Goal: Information Seeking & Learning: Learn about a topic

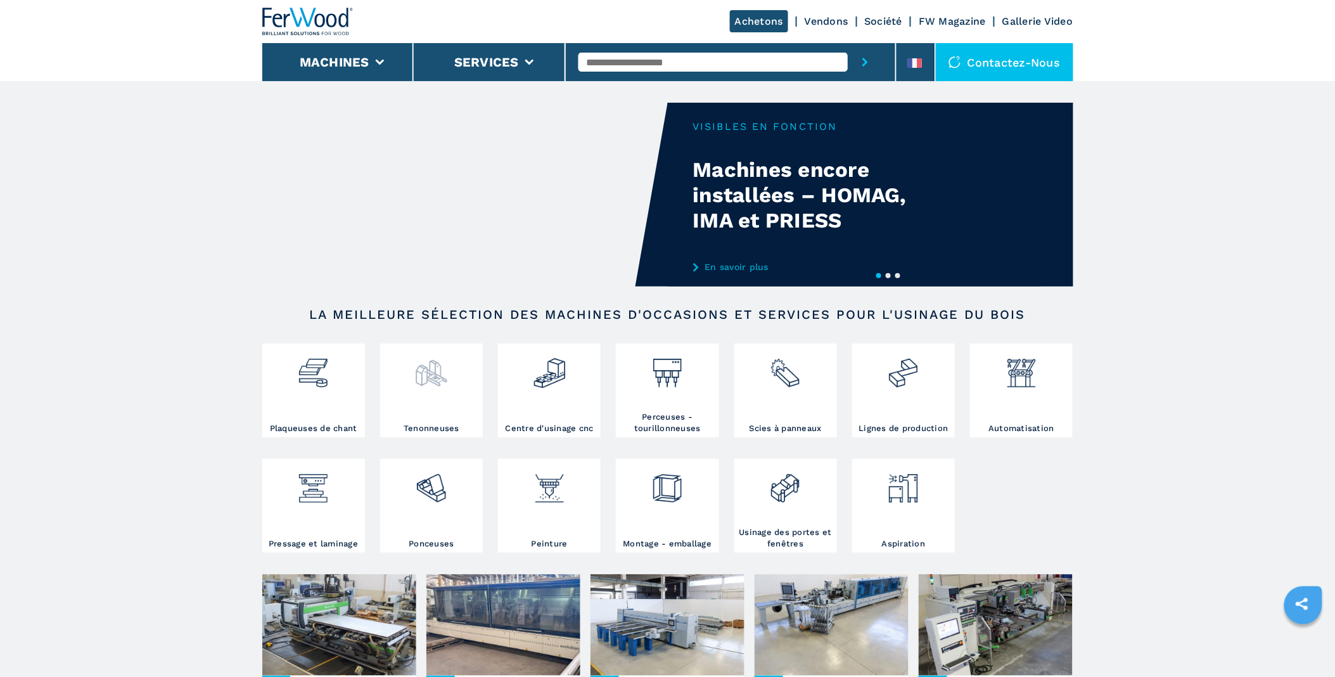
click at [433, 371] on img at bounding box center [431, 368] width 34 height 43
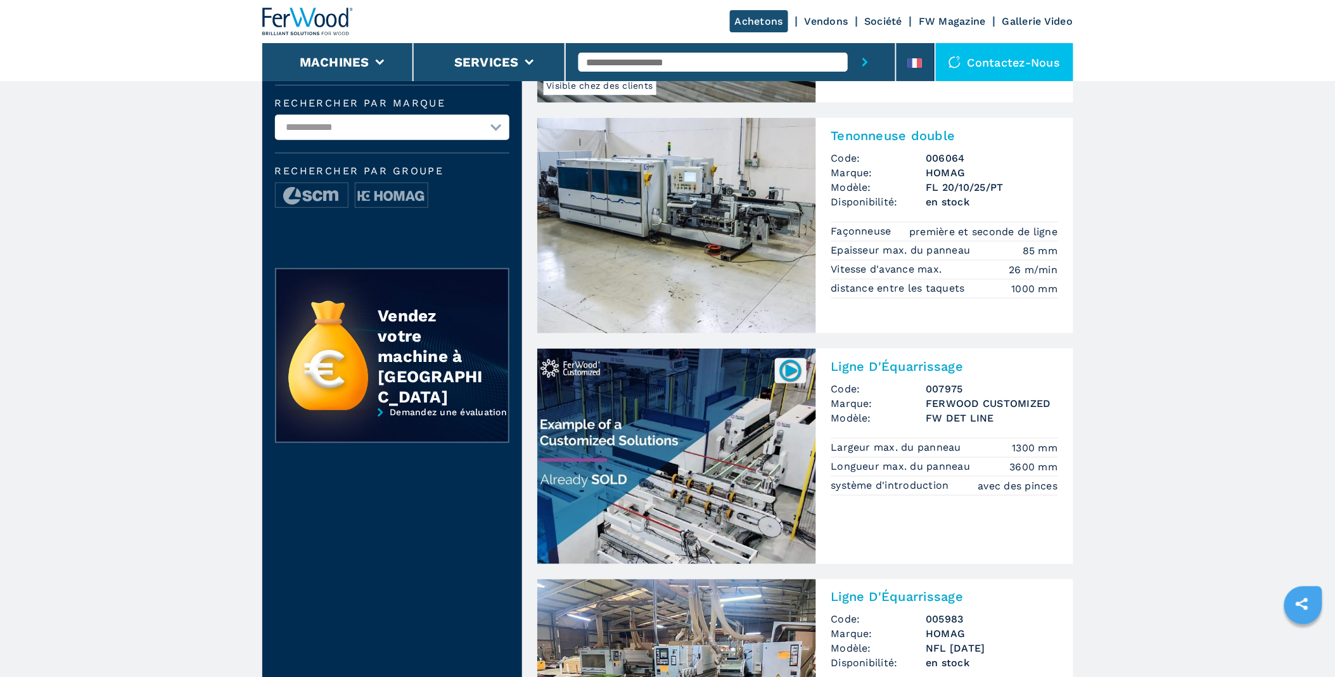
scroll to position [352, 0]
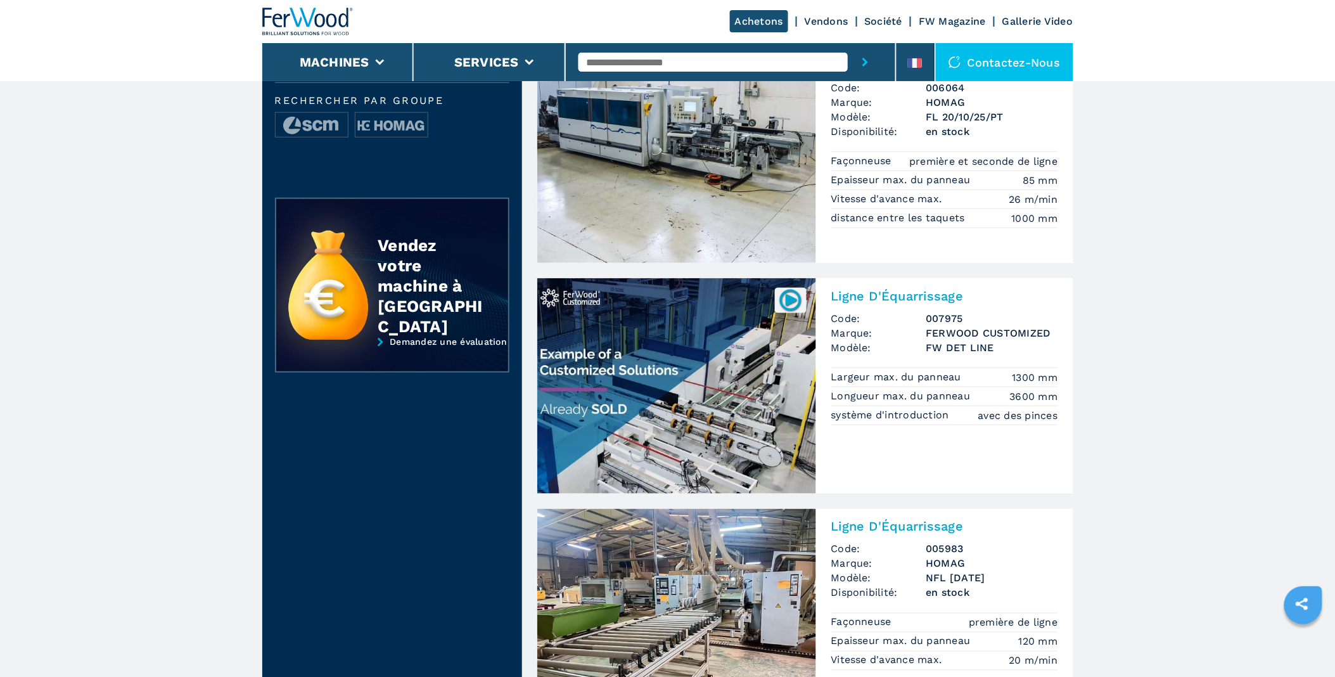
click at [924, 300] on h2 "Ligne D'Équarrissage" at bounding box center [944, 295] width 227 height 15
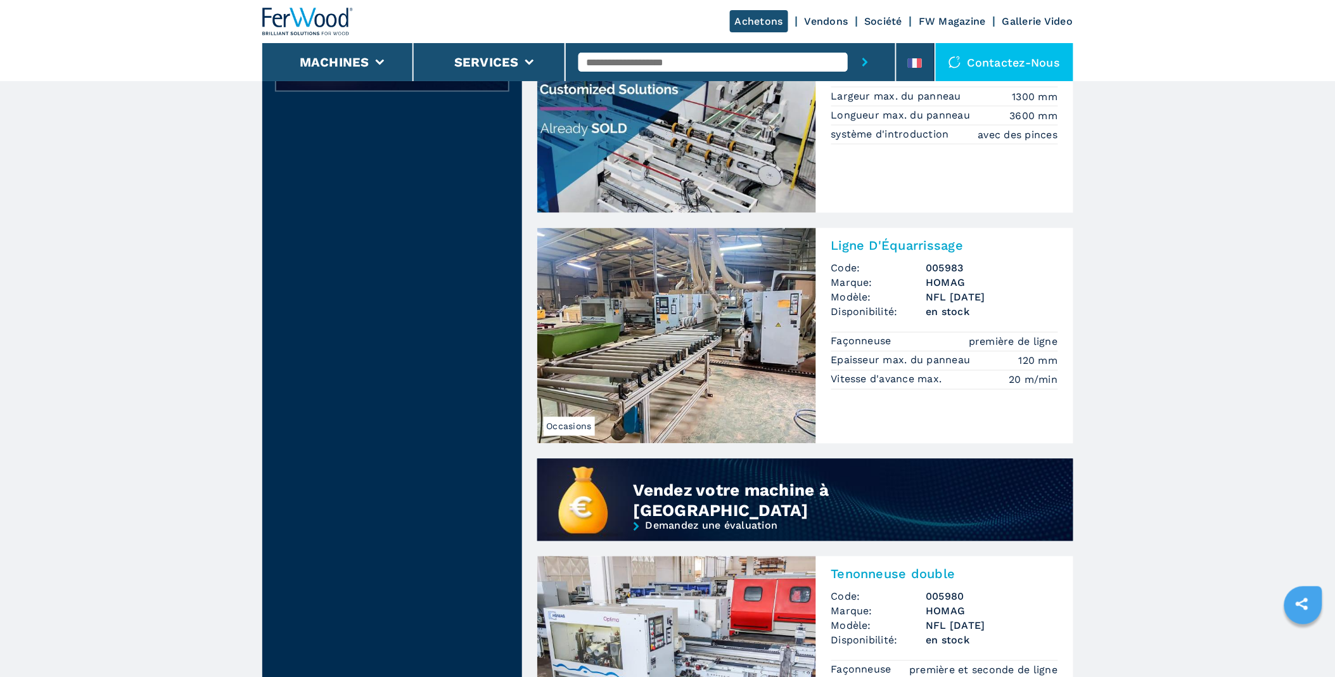
scroll to position [634, 0]
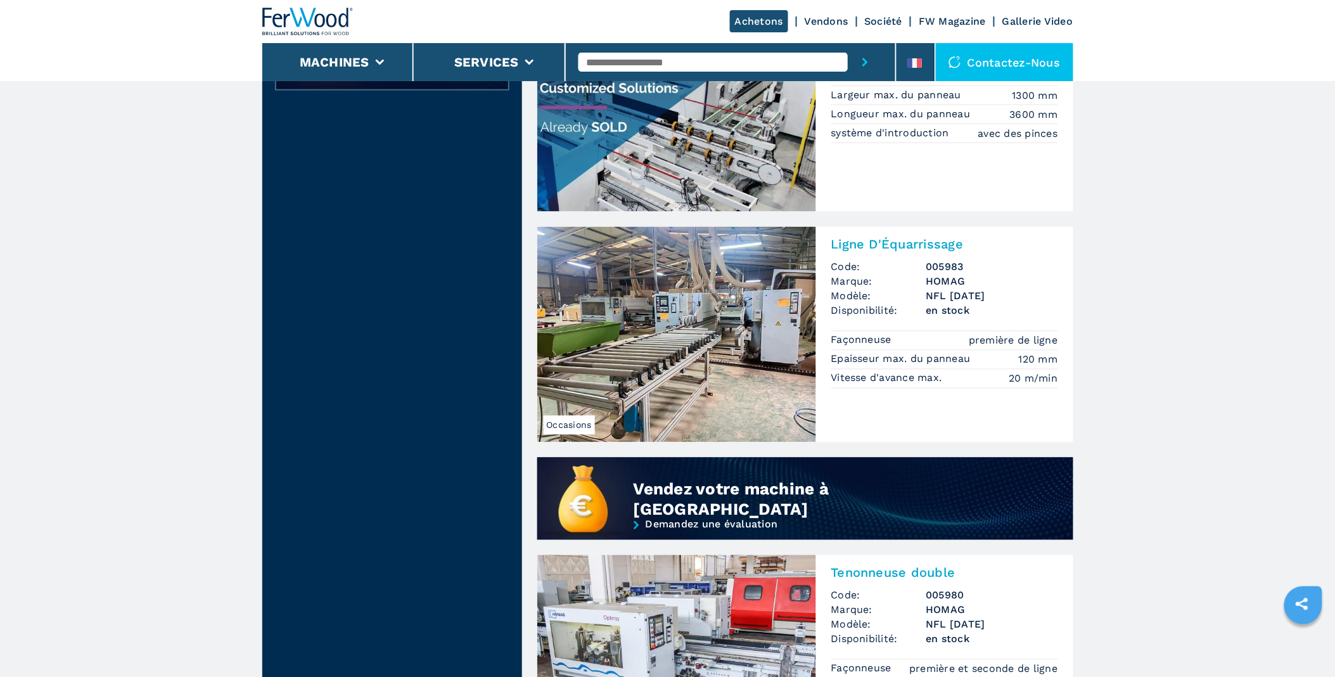
click at [890, 239] on h2 "Ligne D'Équarrissage" at bounding box center [944, 244] width 227 height 15
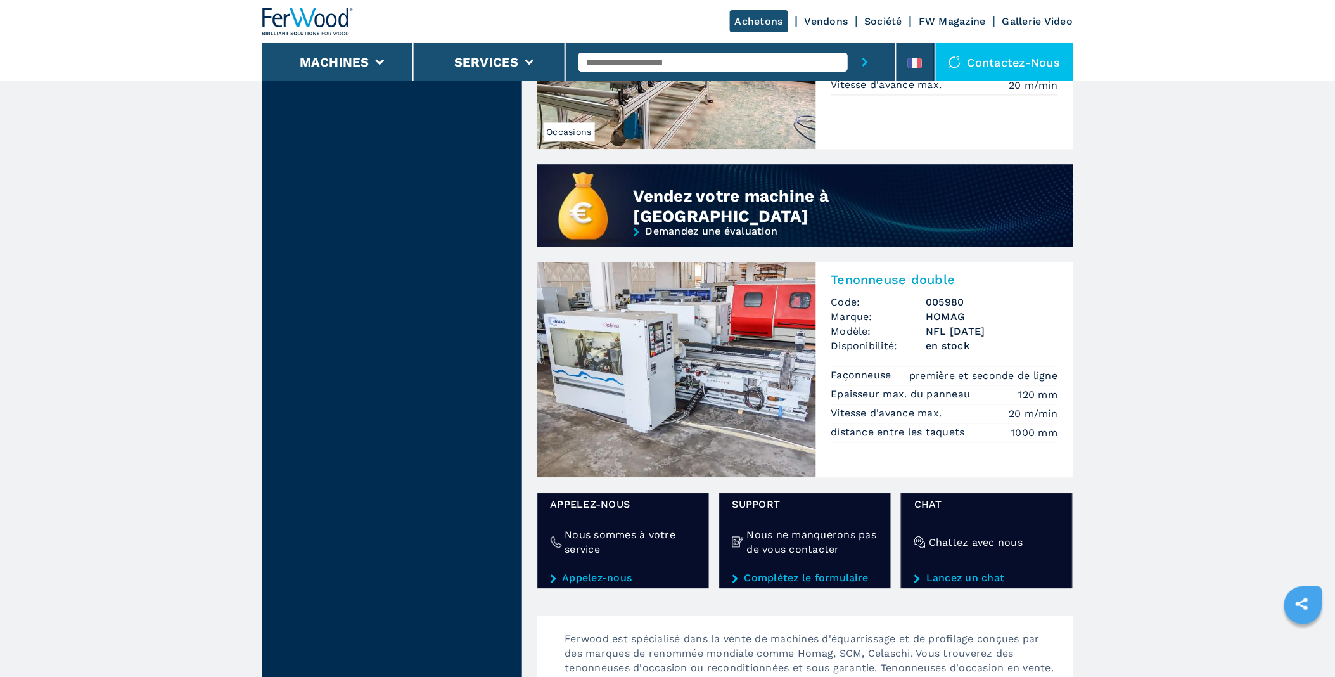
scroll to position [915, 0]
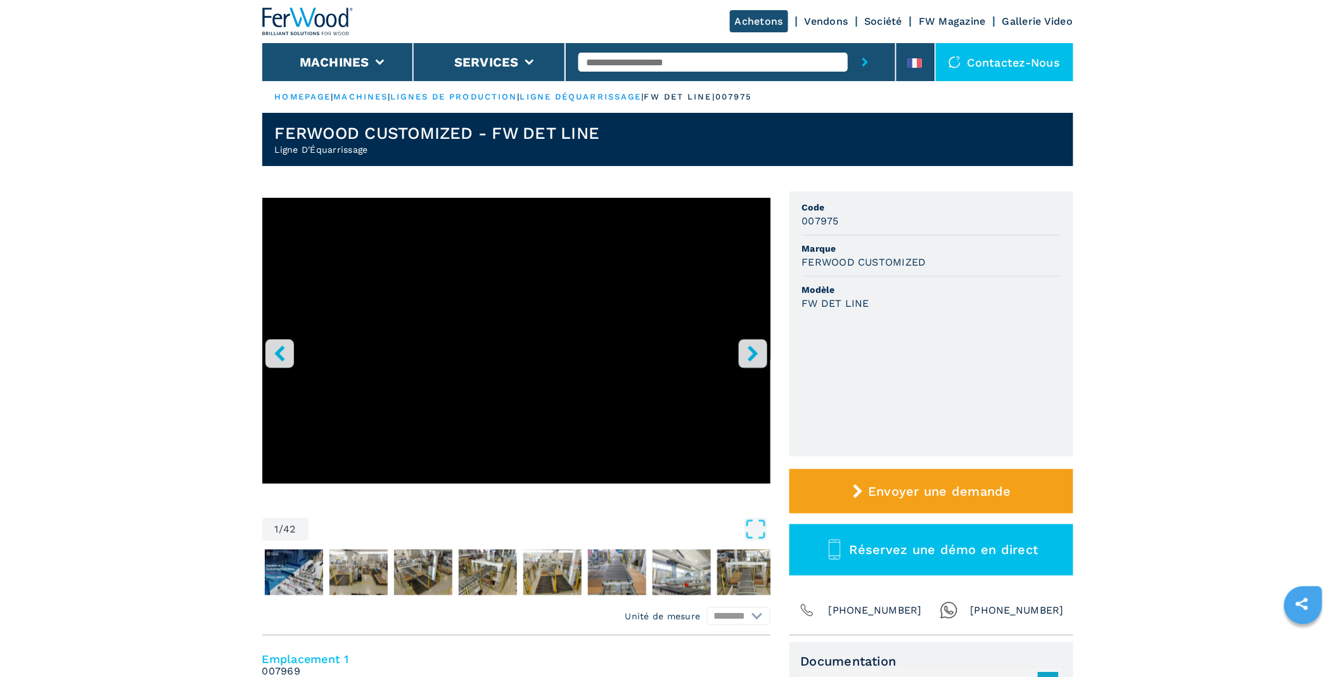
click at [763, 354] on button "right-button" at bounding box center [753, 353] width 29 height 29
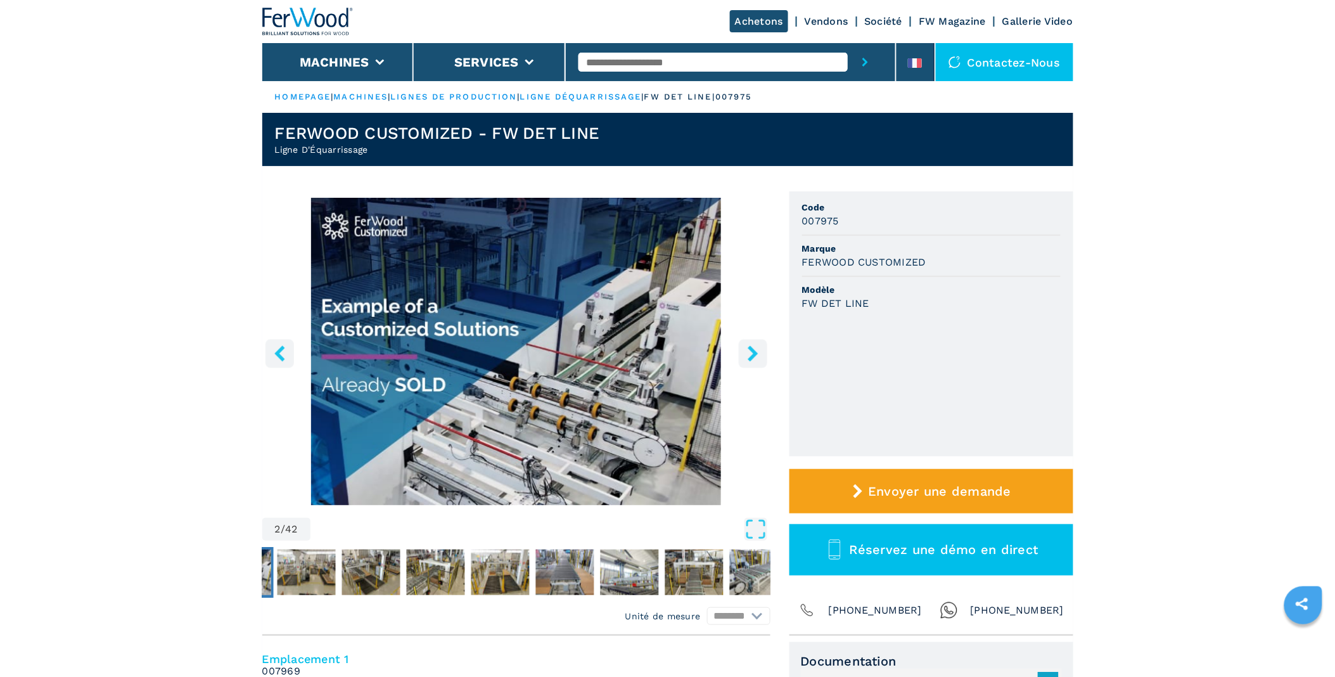
click at [762, 354] on button "right-button" at bounding box center [753, 353] width 29 height 29
click at [743, 354] on button "right-button" at bounding box center [753, 353] width 29 height 29
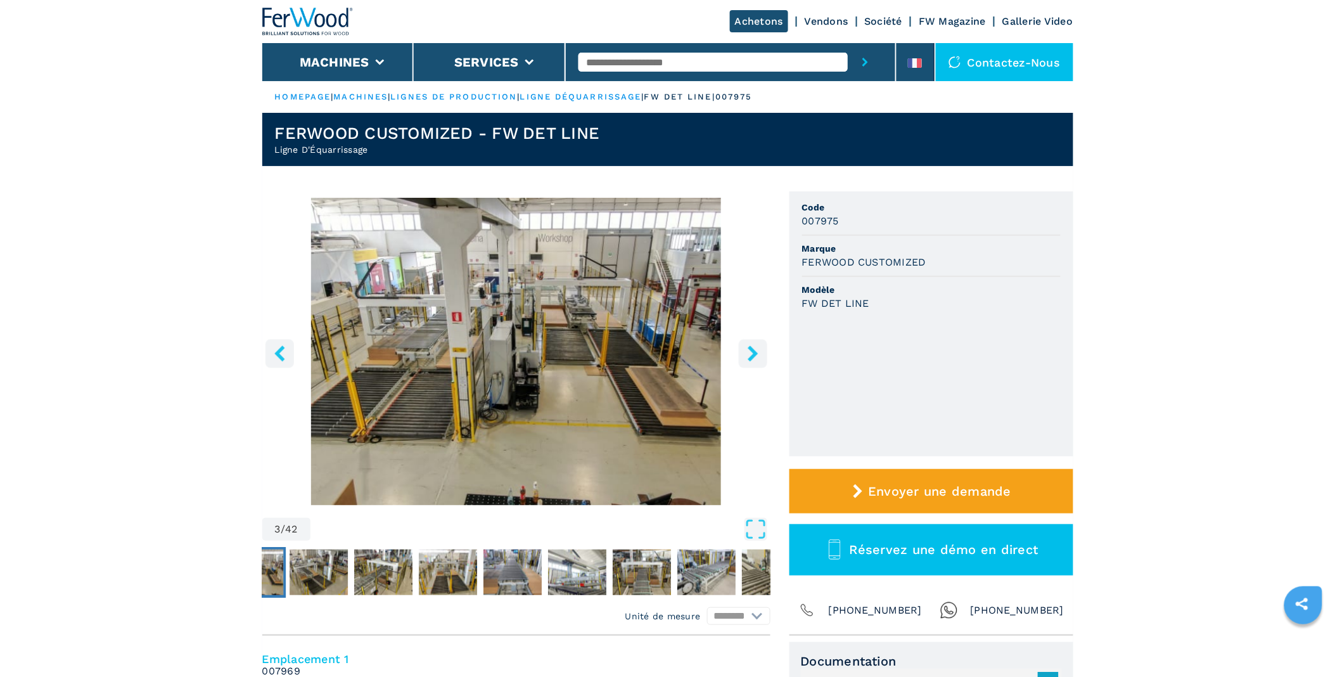
click at [745, 355] on icon "right-button" at bounding box center [753, 353] width 16 height 16
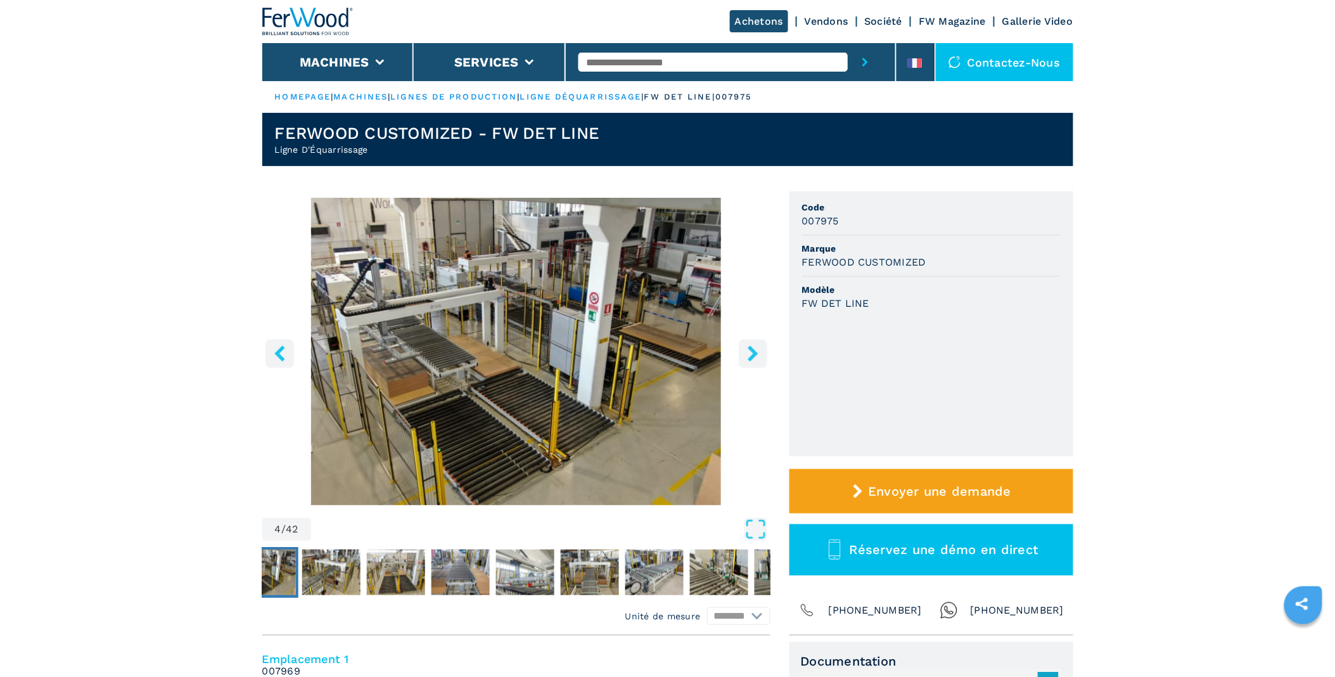
click at [745, 355] on icon "right-button" at bounding box center [753, 353] width 16 height 16
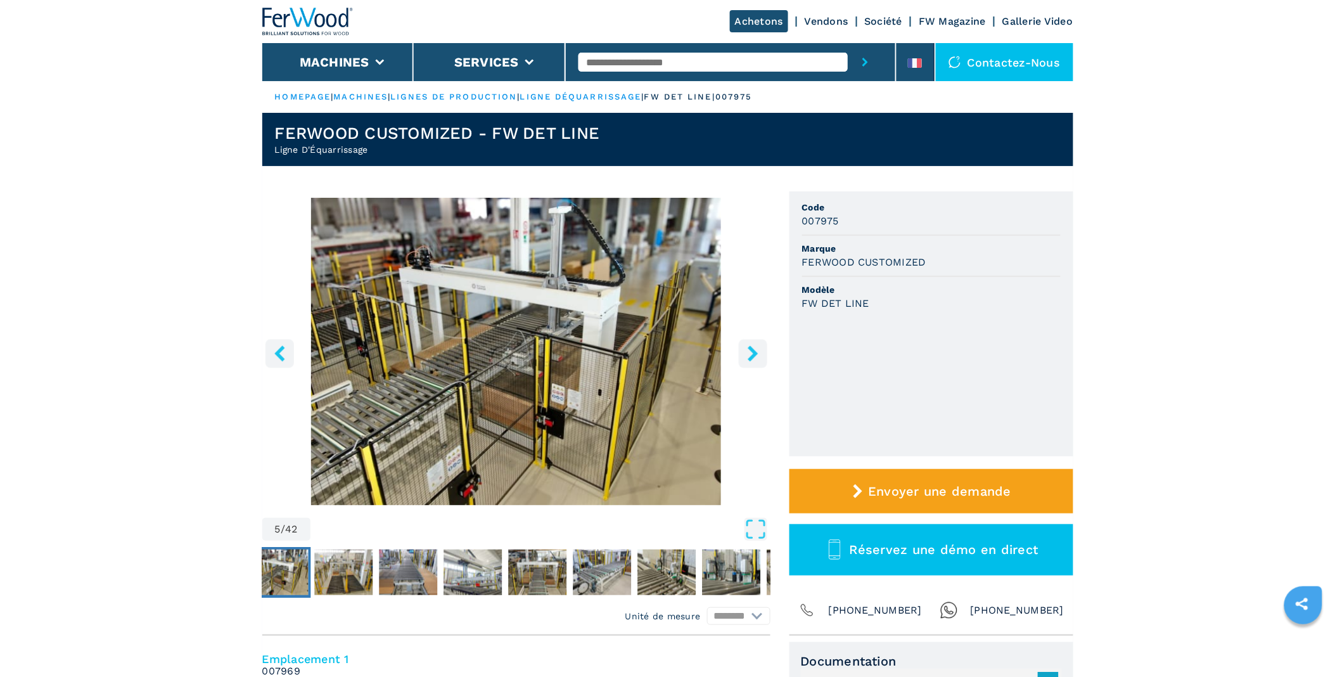
click at [754, 355] on icon "right-button" at bounding box center [753, 353] width 10 height 16
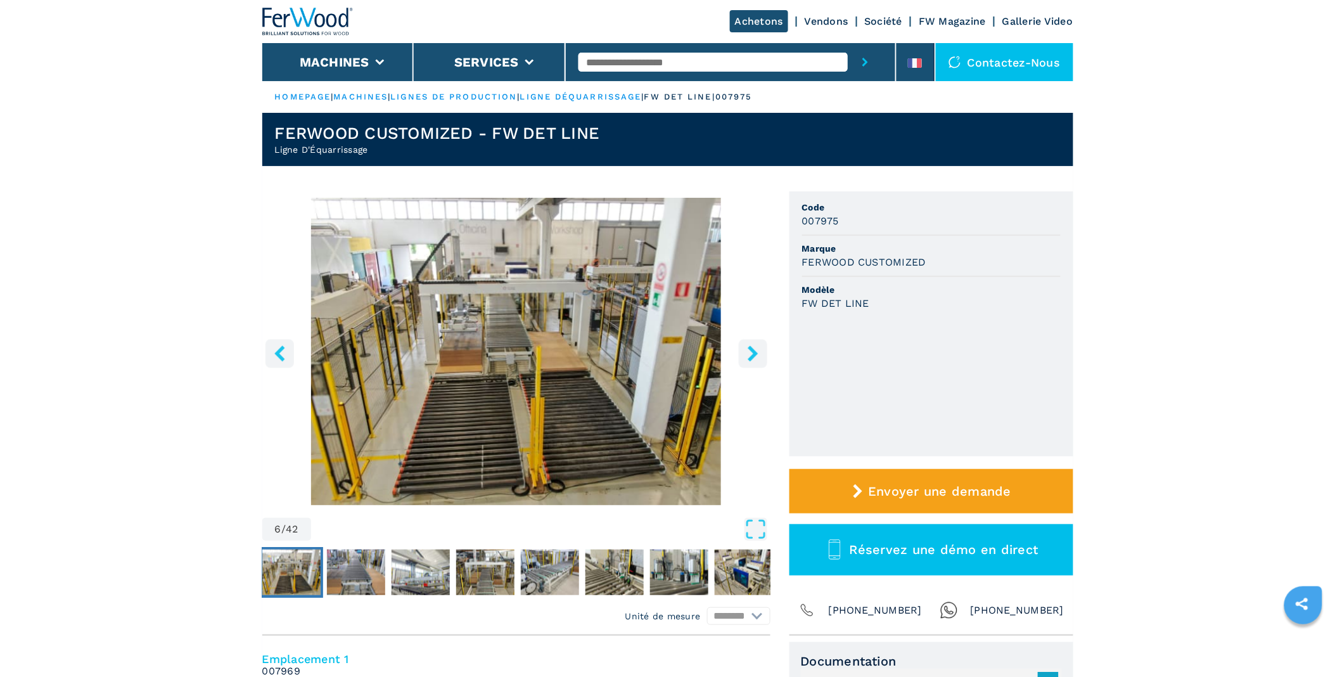
click at [754, 355] on icon "right-button" at bounding box center [753, 353] width 10 height 16
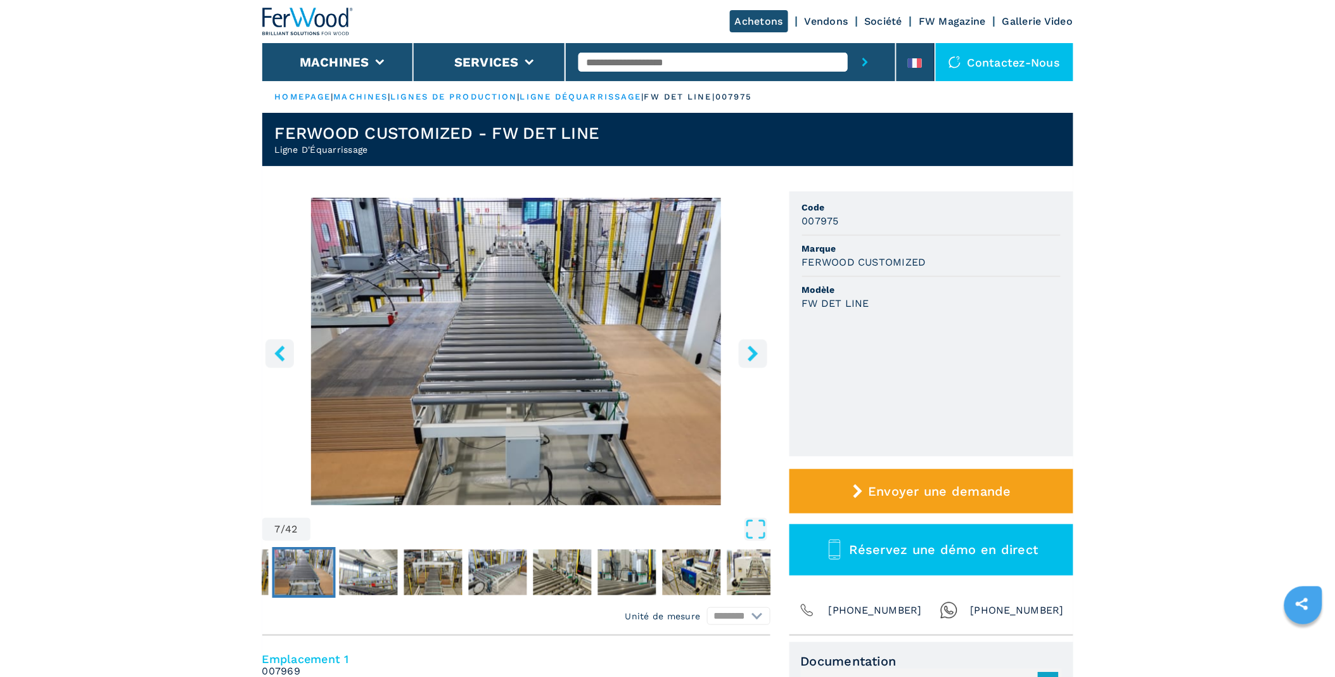
click at [754, 355] on icon "right-button" at bounding box center [753, 353] width 10 height 16
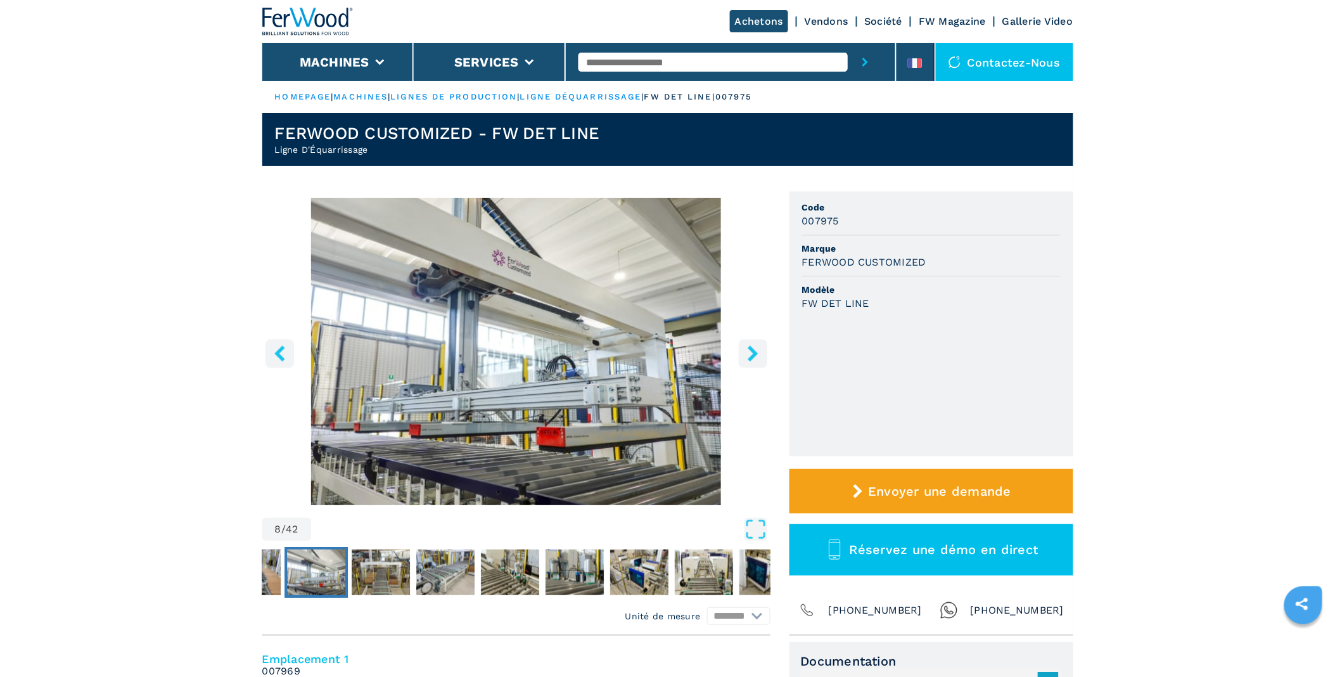
click at [754, 355] on icon "right-button" at bounding box center [753, 353] width 10 height 16
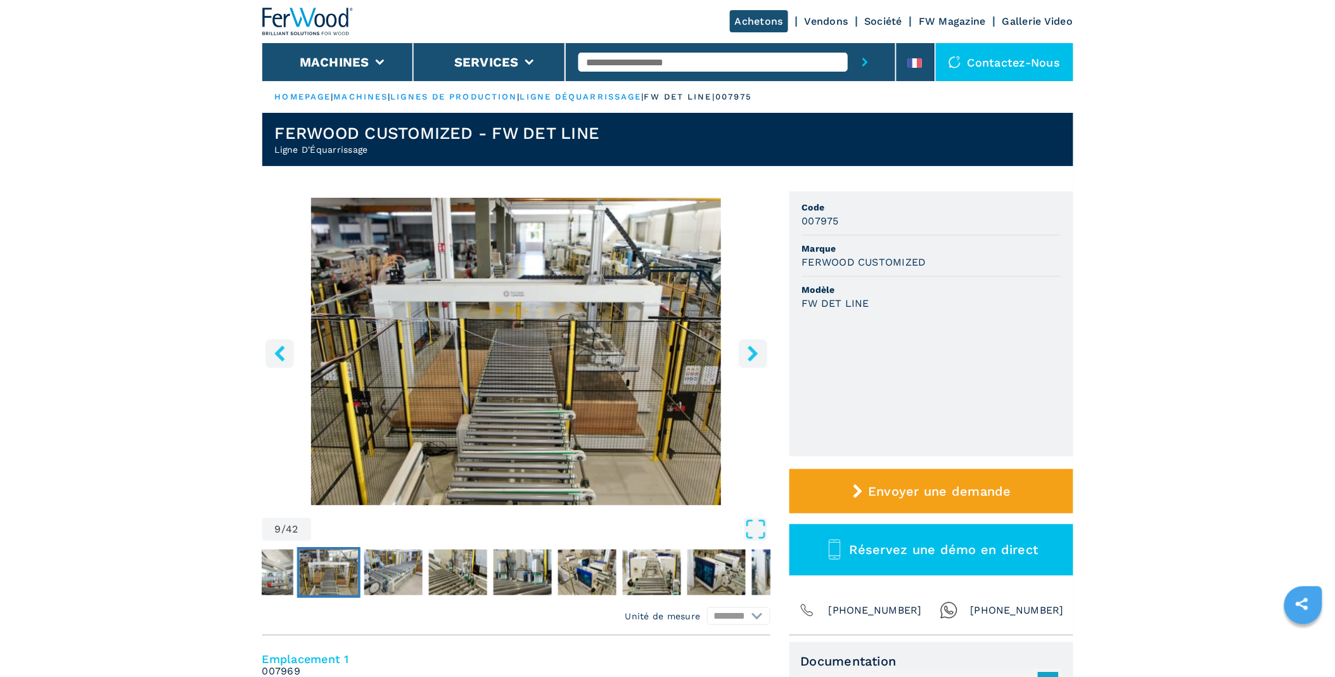
click at [754, 355] on icon "right-button" at bounding box center [753, 353] width 10 height 16
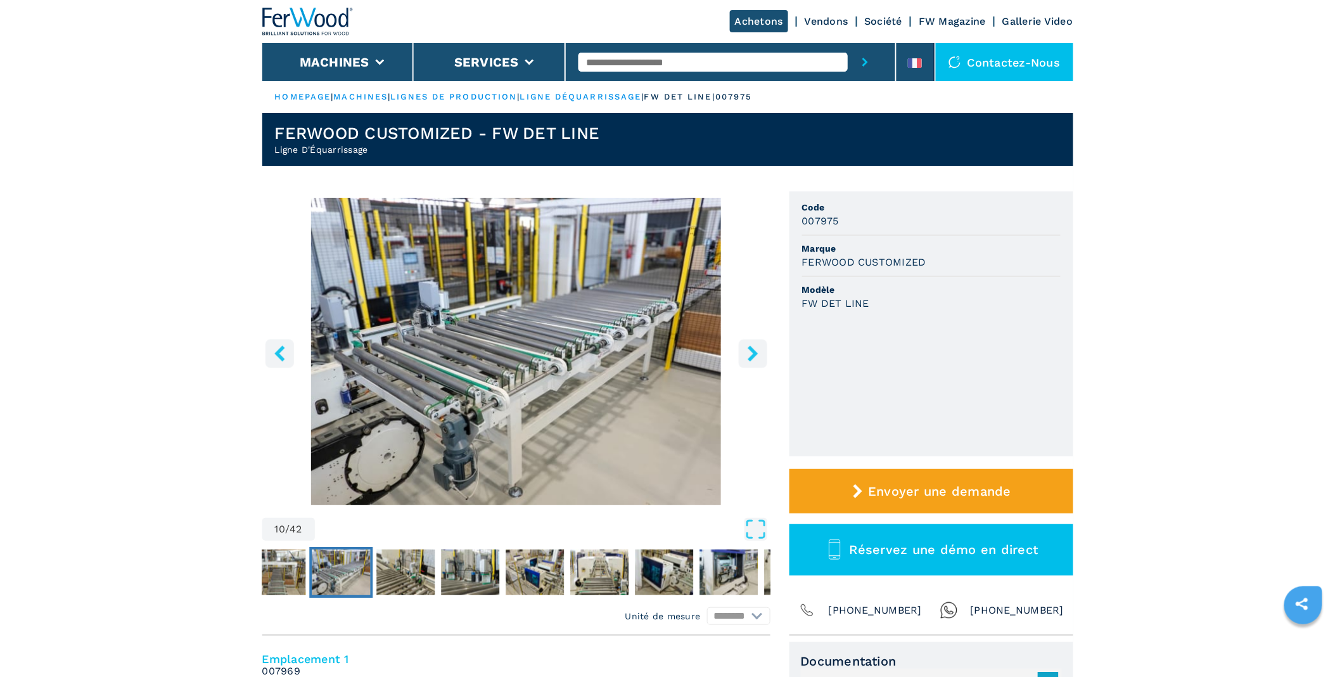
click at [754, 355] on icon "right-button" at bounding box center [753, 353] width 10 height 16
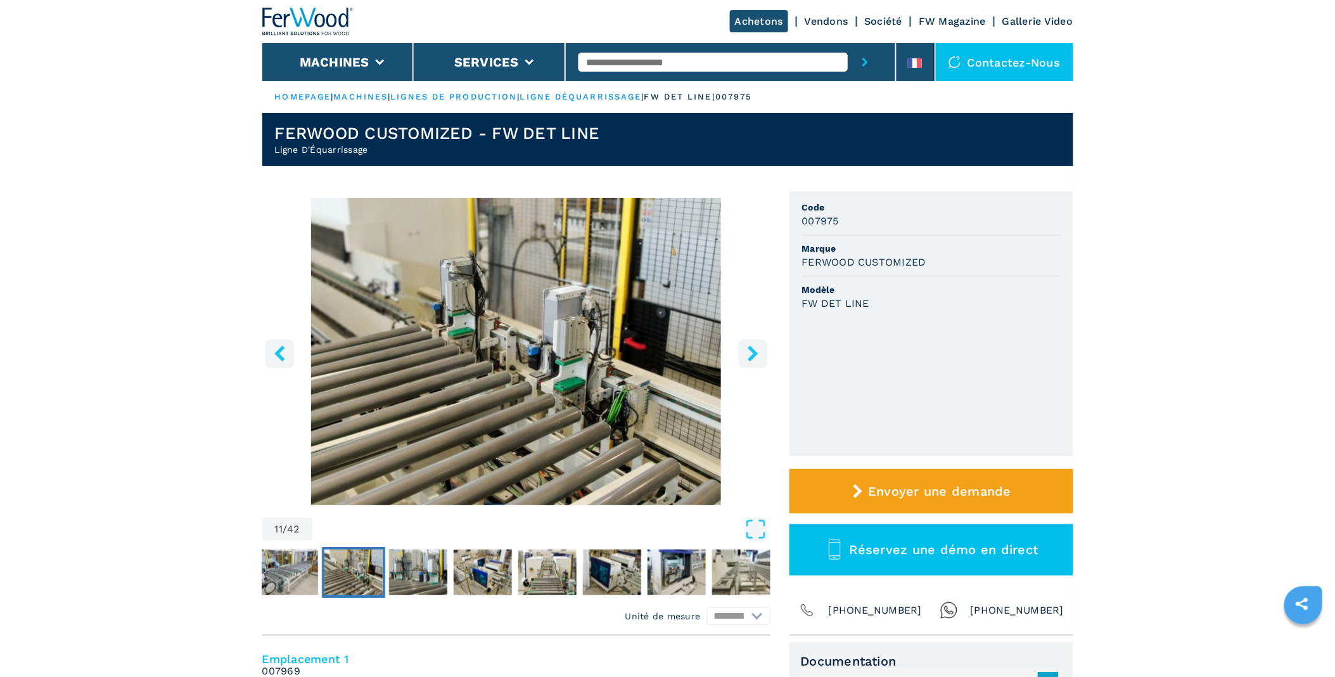
click at [754, 355] on icon "right-button" at bounding box center [753, 353] width 10 height 16
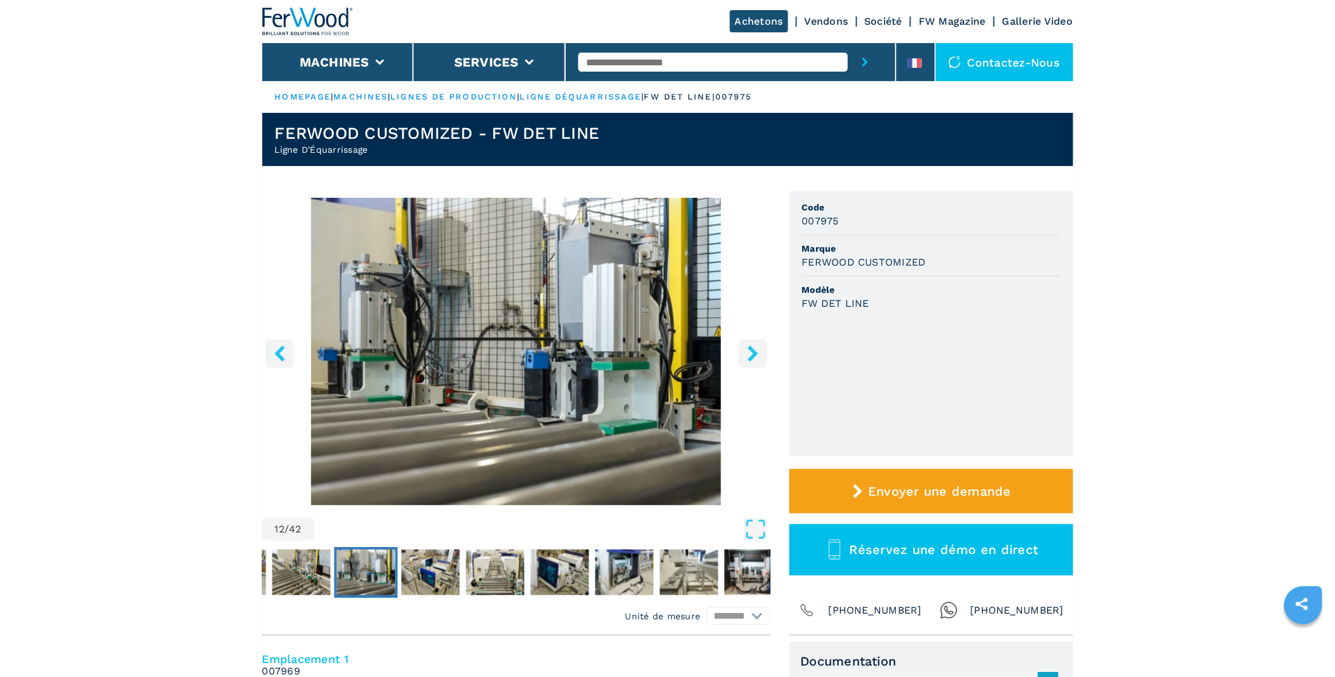
click at [754, 355] on icon "right-button" at bounding box center [753, 353] width 10 height 16
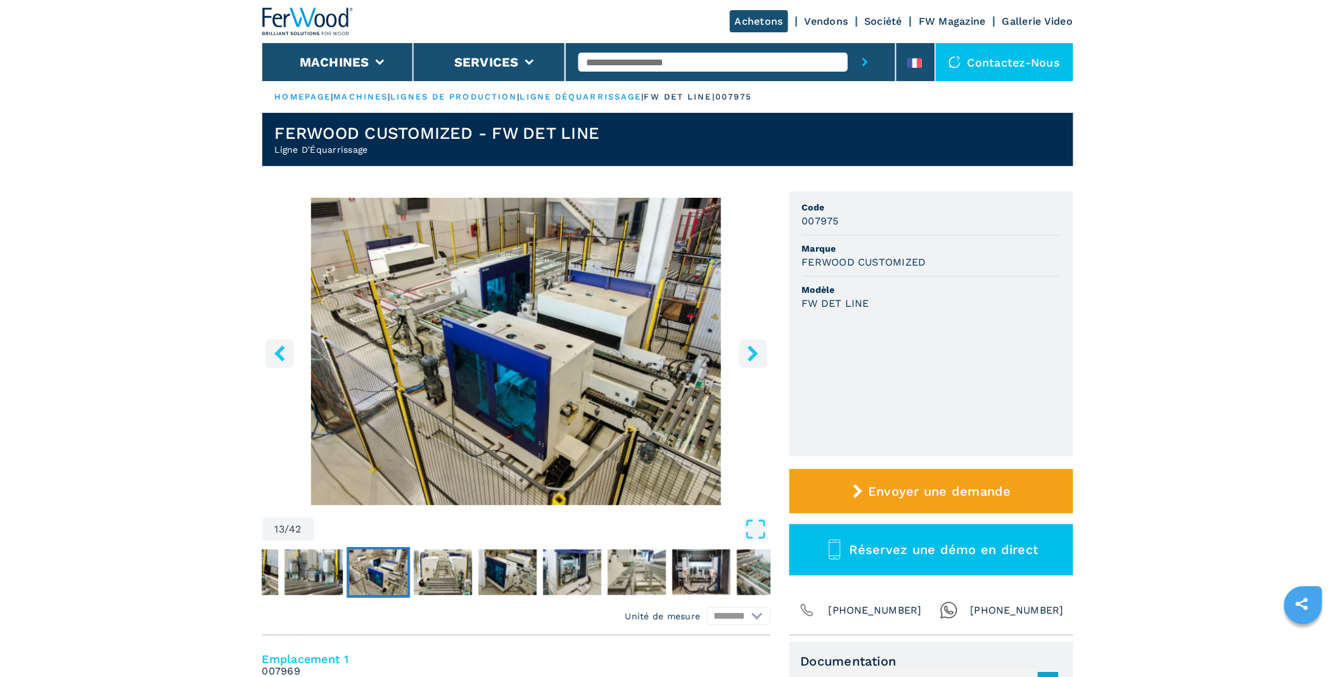
click at [754, 355] on icon "right-button" at bounding box center [753, 353] width 10 height 16
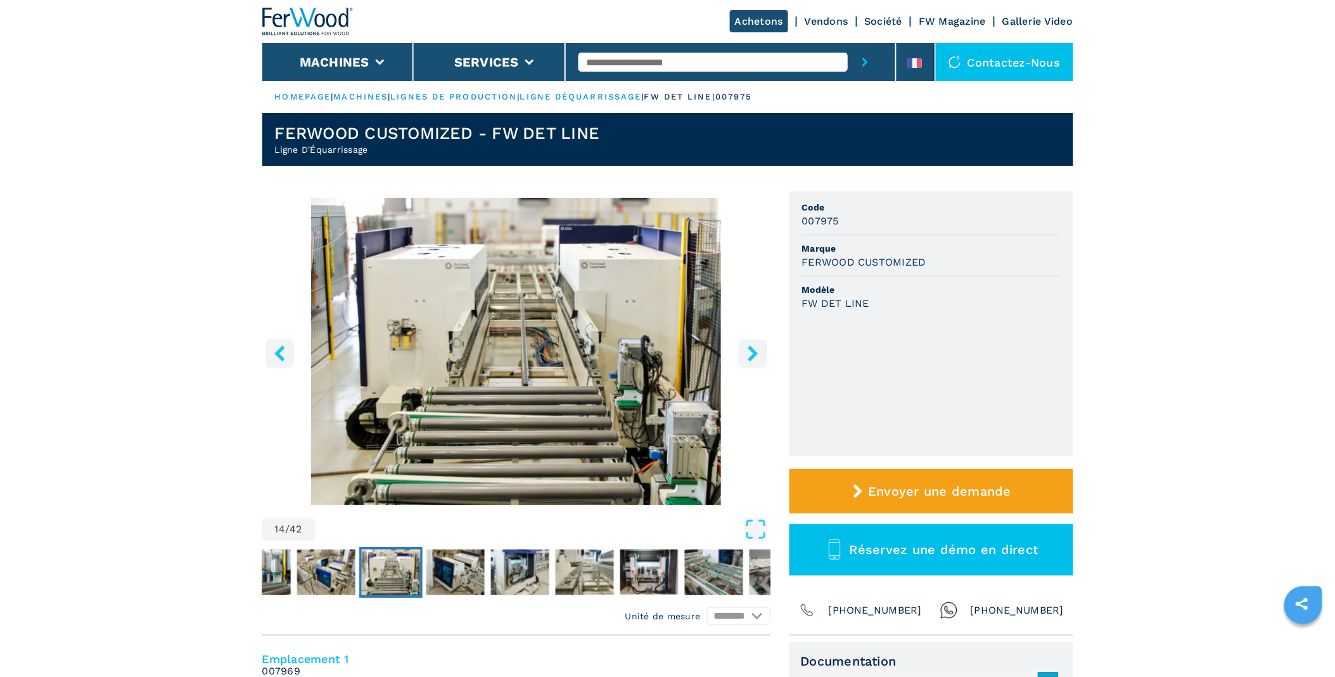
click at [754, 355] on icon "right-button" at bounding box center [753, 353] width 10 height 16
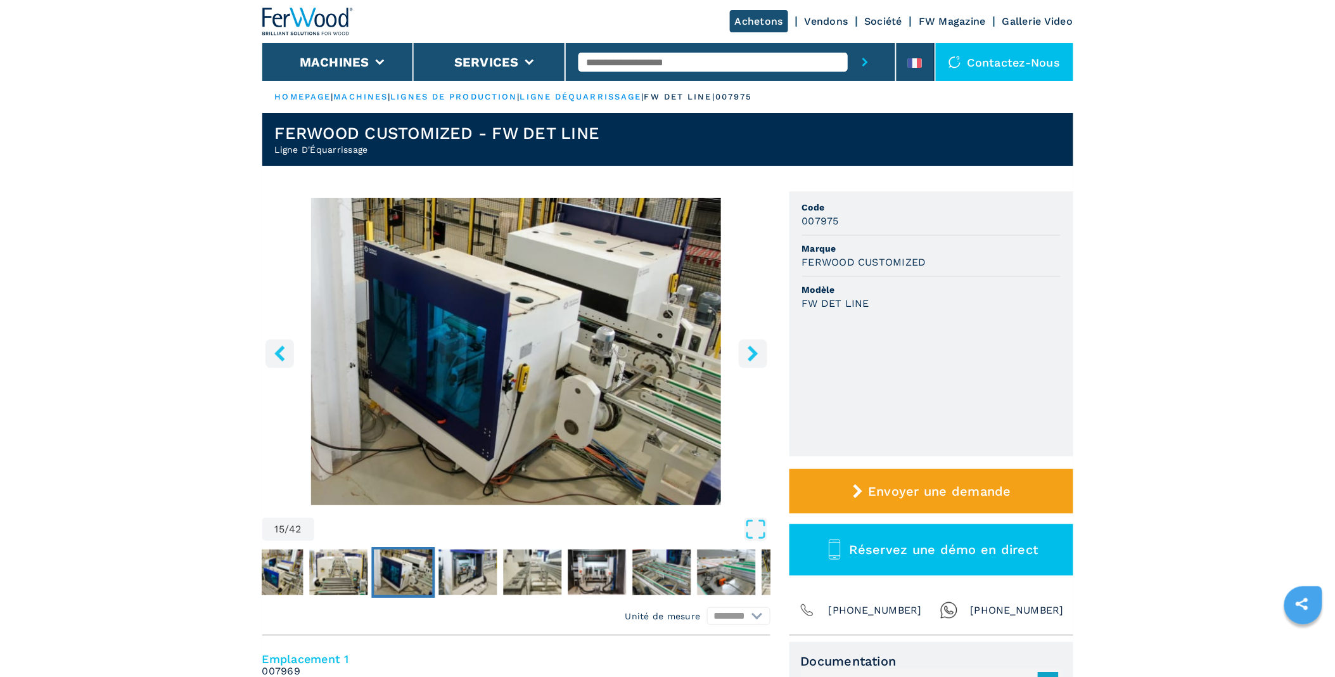
click at [754, 355] on icon "right-button" at bounding box center [753, 353] width 10 height 16
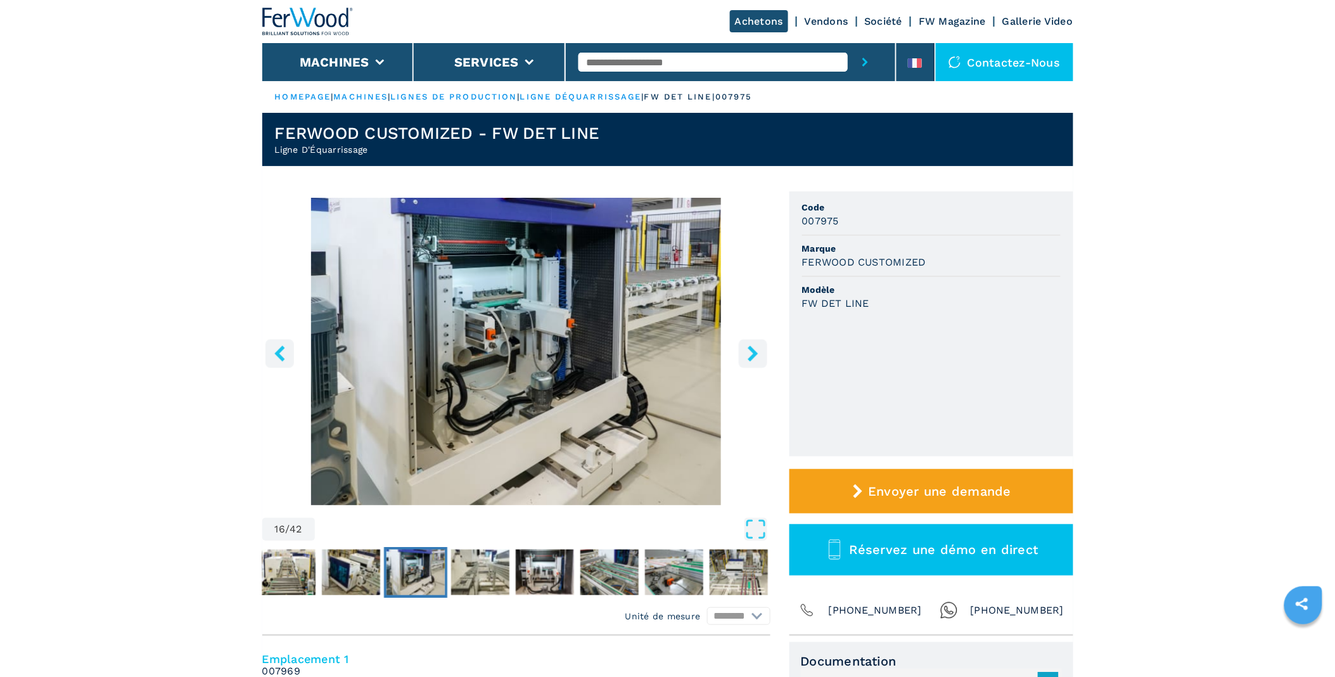
click at [754, 355] on icon "right-button" at bounding box center [753, 353] width 10 height 16
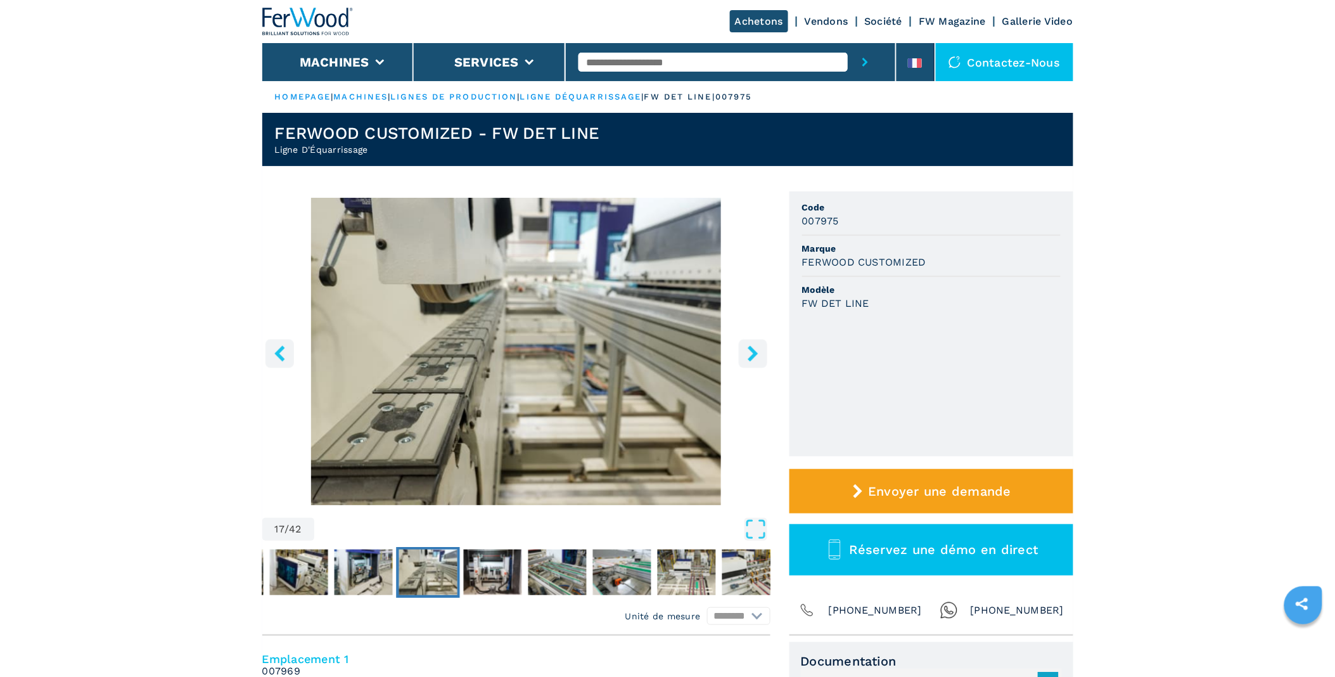
click at [754, 355] on icon "right-button" at bounding box center [753, 353] width 10 height 16
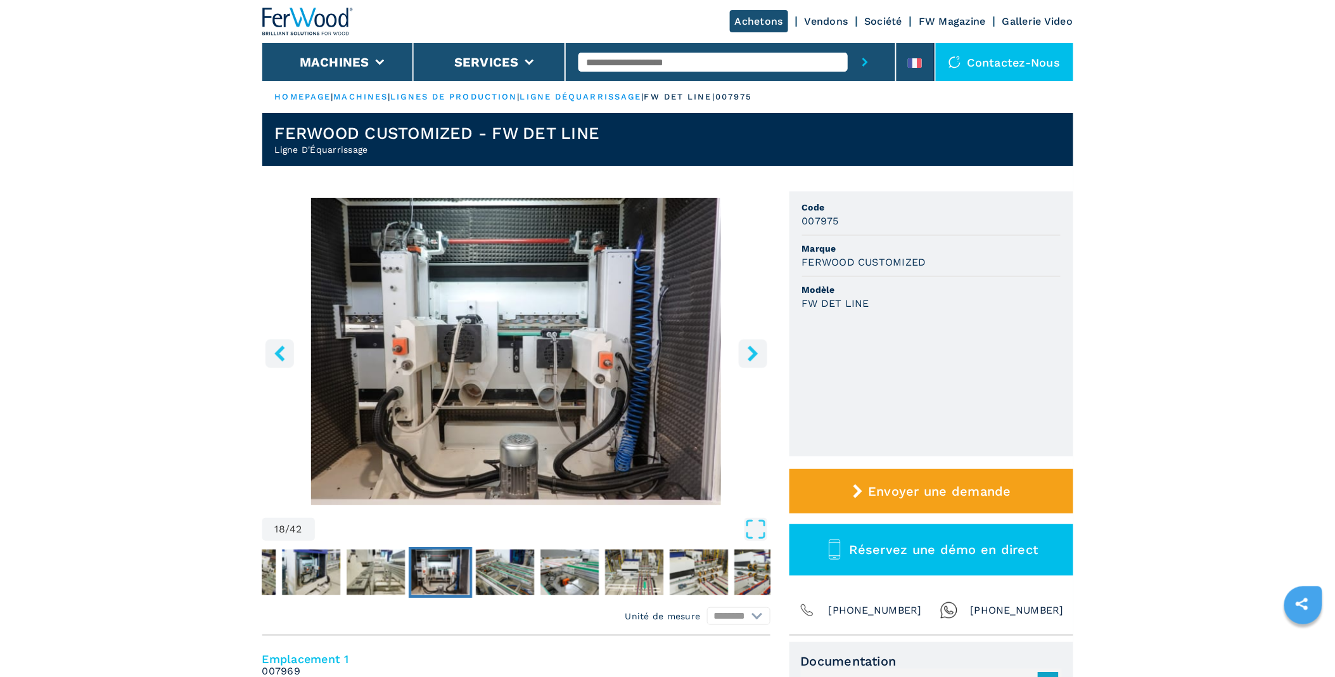
click at [754, 355] on icon "right-button" at bounding box center [753, 353] width 10 height 16
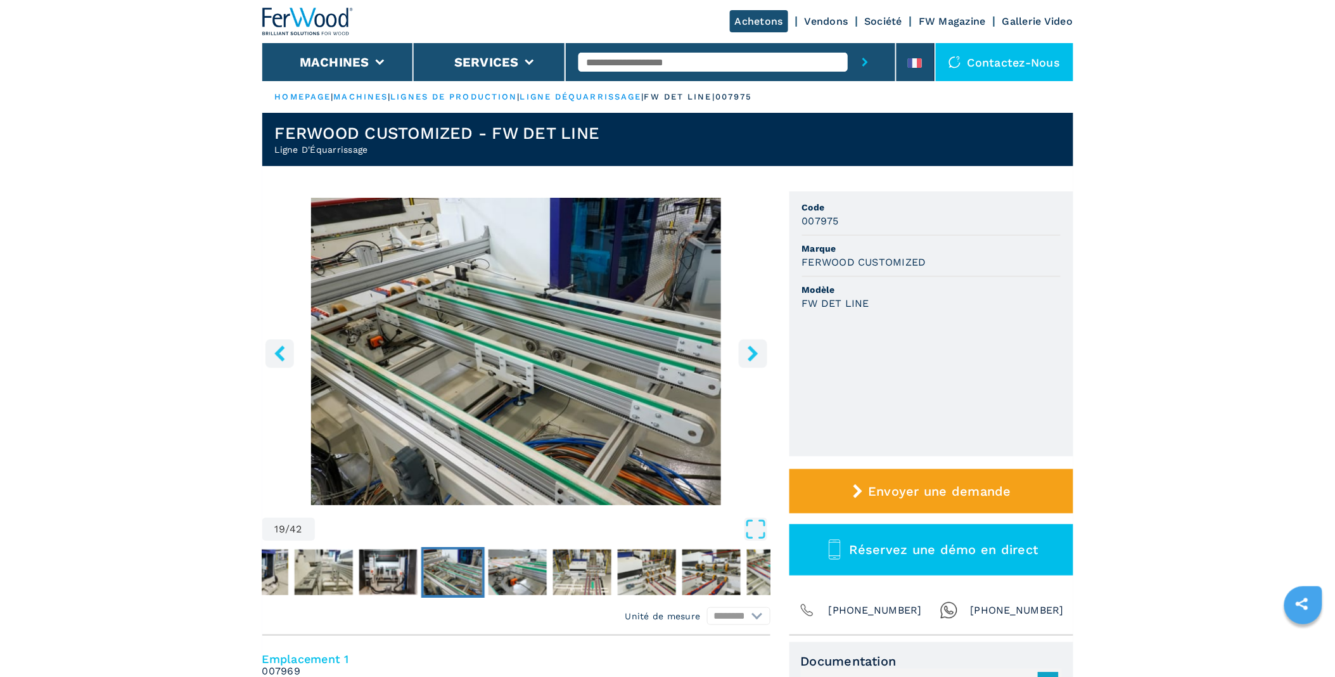
click at [754, 355] on icon "right-button" at bounding box center [753, 353] width 10 height 16
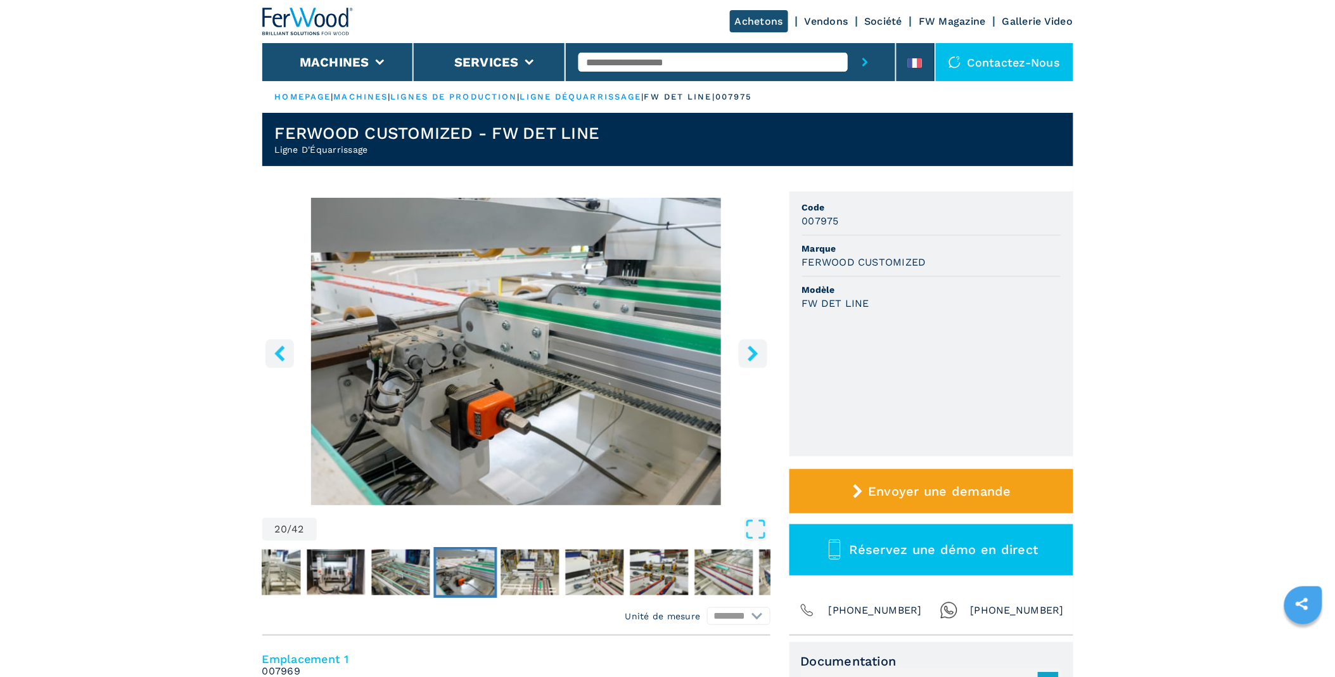
click at [754, 355] on icon "right-button" at bounding box center [753, 353] width 10 height 16
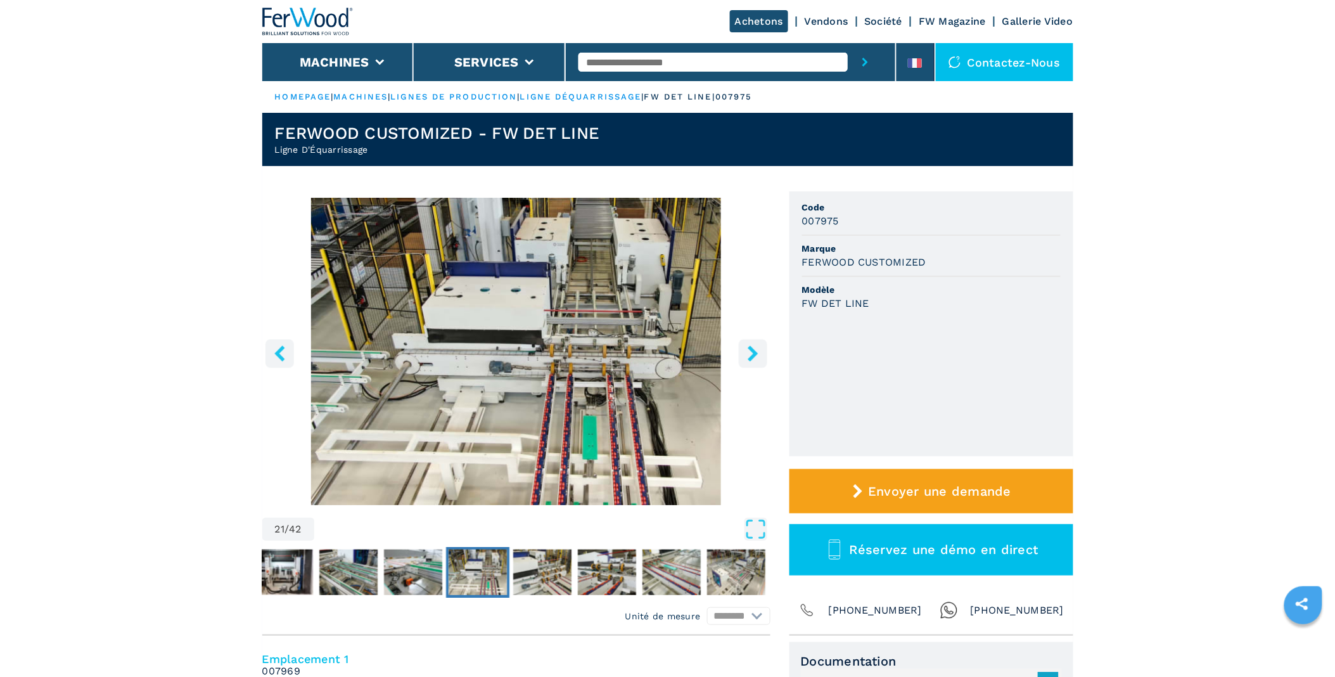
click at [754, 355] on icon "right-button" at bounding box center [753, 353] width 10 height 16
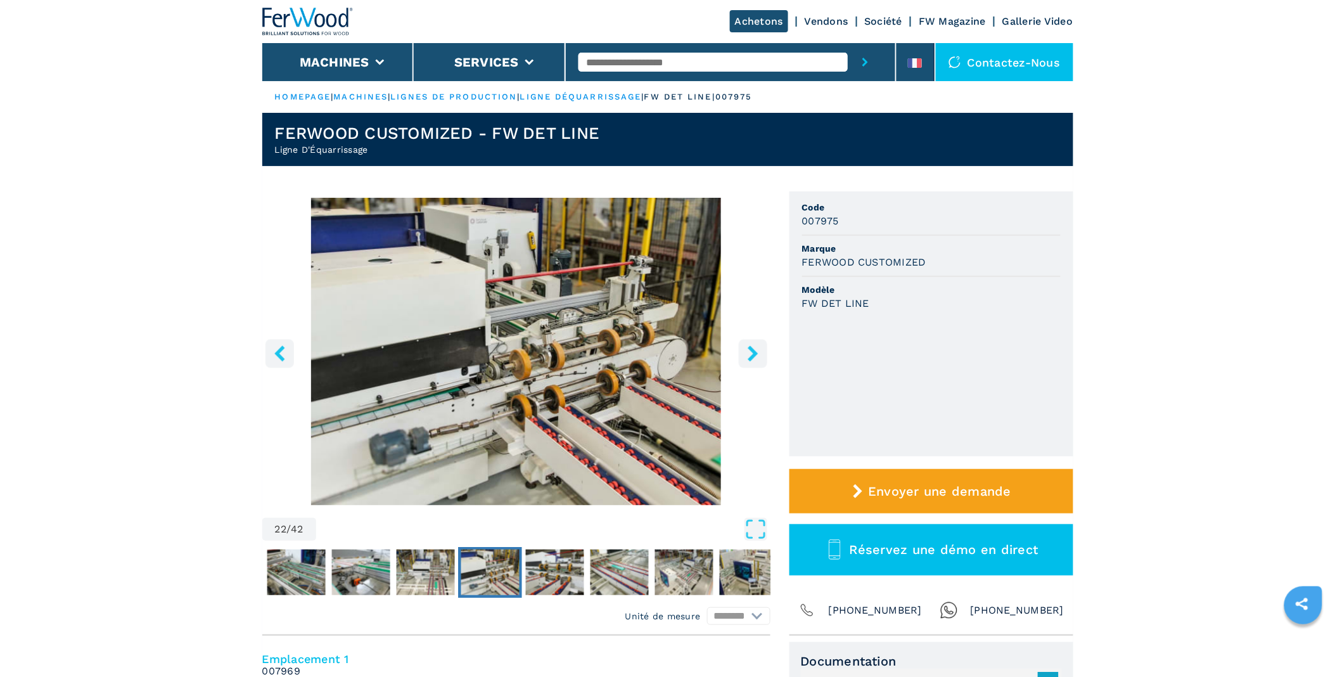
click at [754, 355] on icon "right-button" at bounding box center [753, 353] width 10 height 16
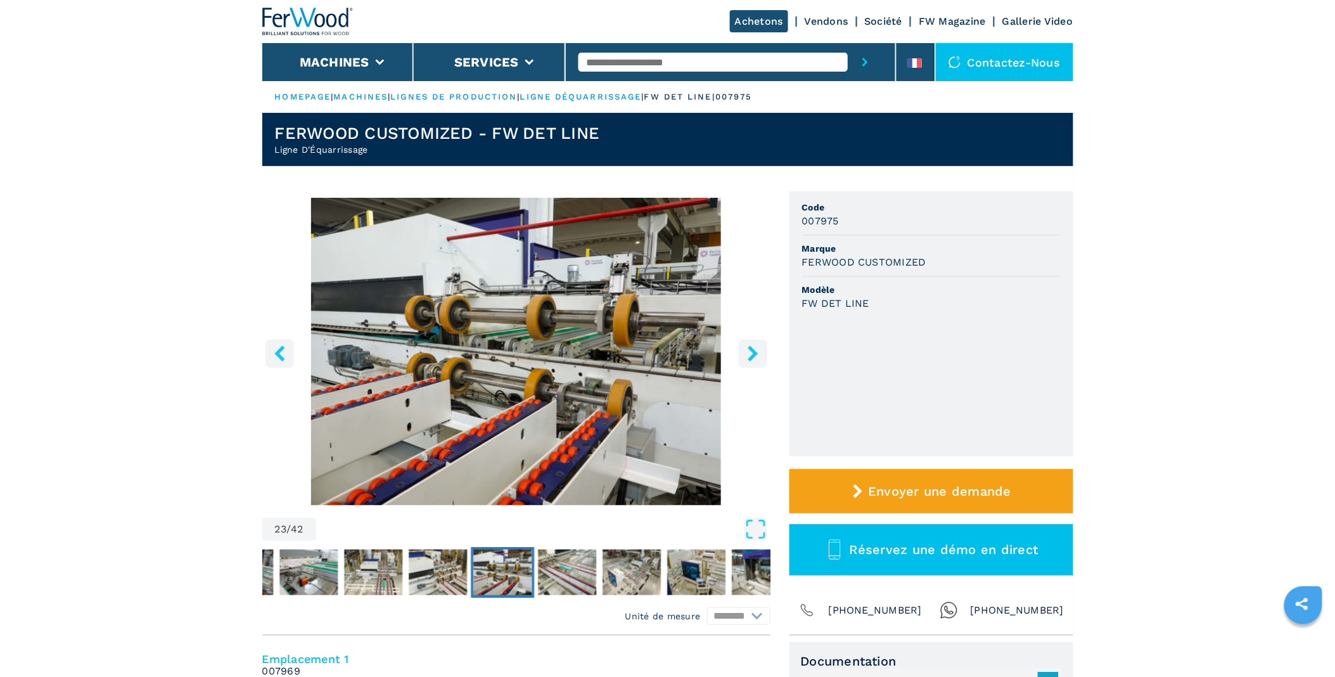
click at [754, 355] on icon "right-button" at bounding box center [753, 353] width 10 height 16
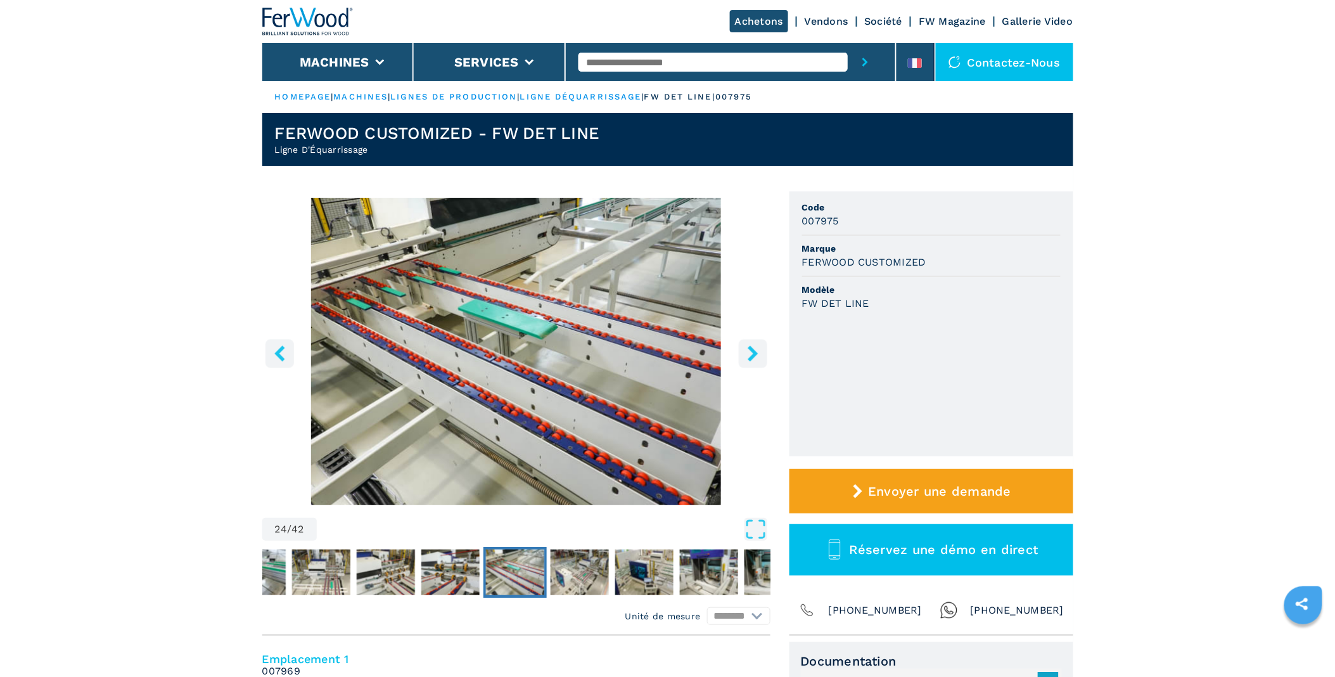
click at [754, 355] on icon "right-button" at bounding box center [753, 353] width 10 height 16
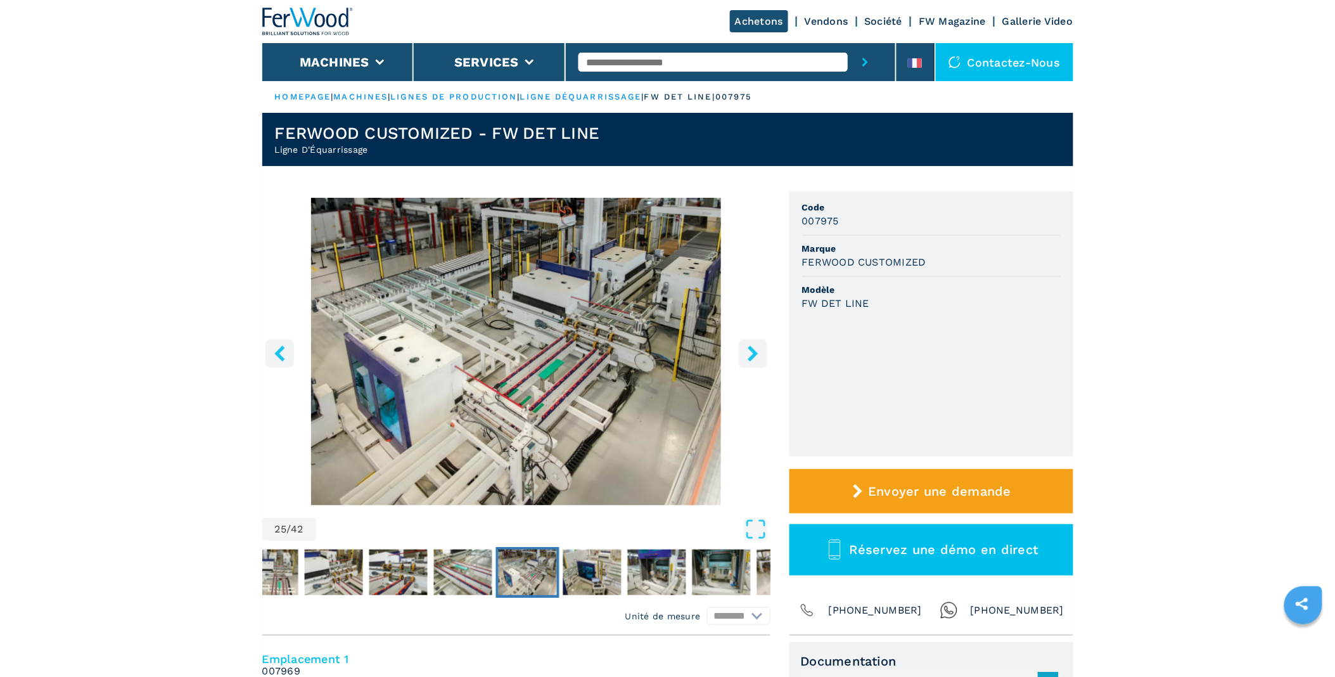
click at [754, 355] on icon "right-button" at bounding box center [753, 353] width 10 height 16
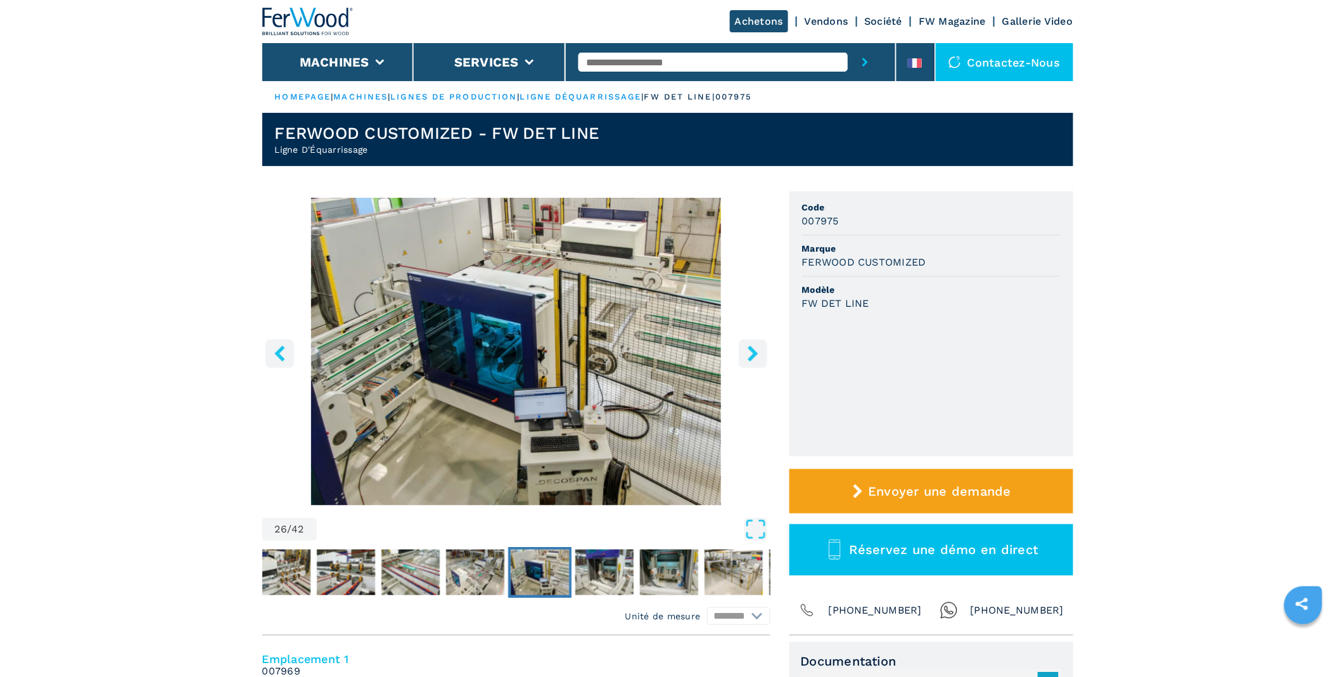
click at [754, 355] on icon "right-button" at bounding box center [753, 353] width 10 height 16
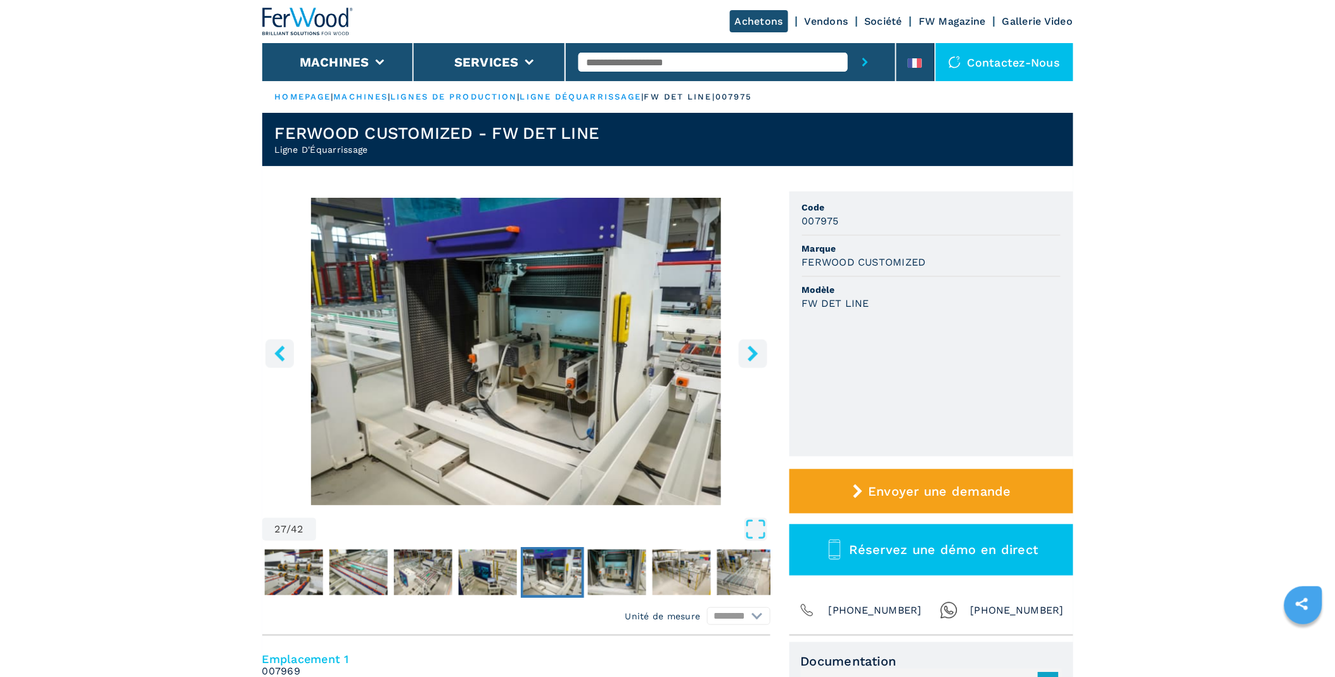
click at [754, 355] on icon "right-button" at bounding box center [753, 353] width 10 height 16
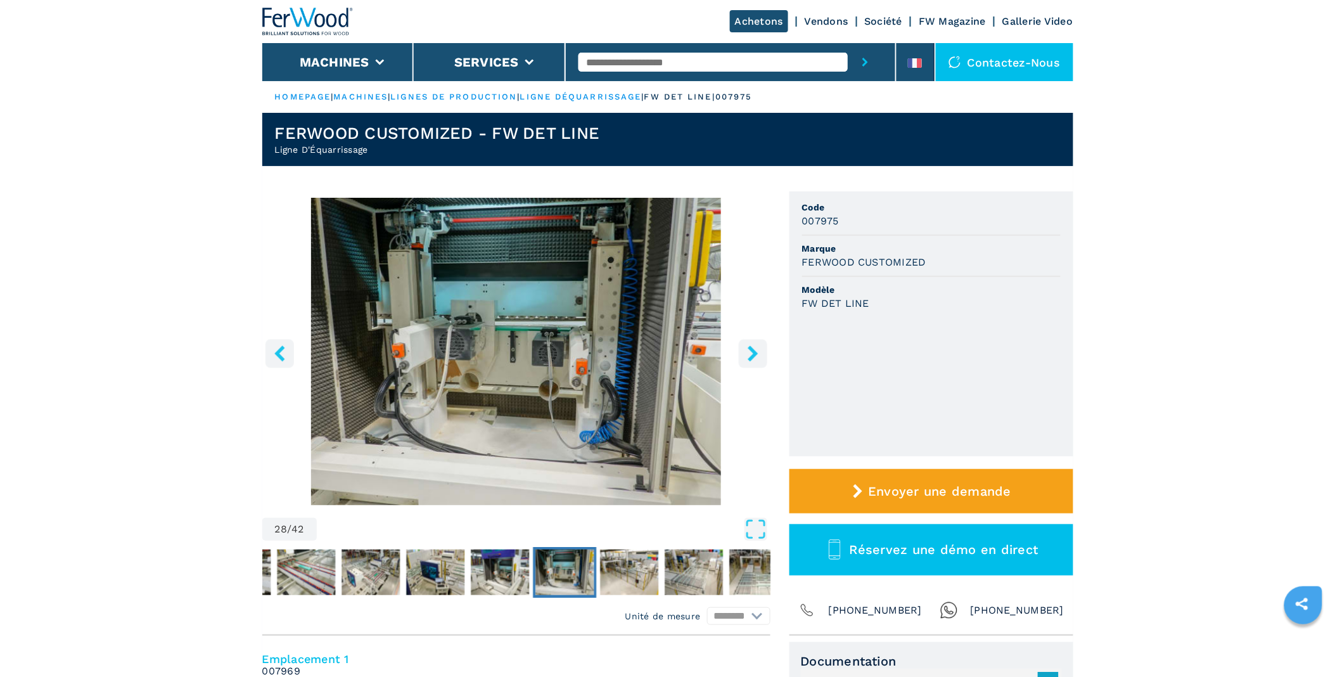
click at [754, 355] on icon "right-button" at bounding box center [753, 353] width 10 height 16
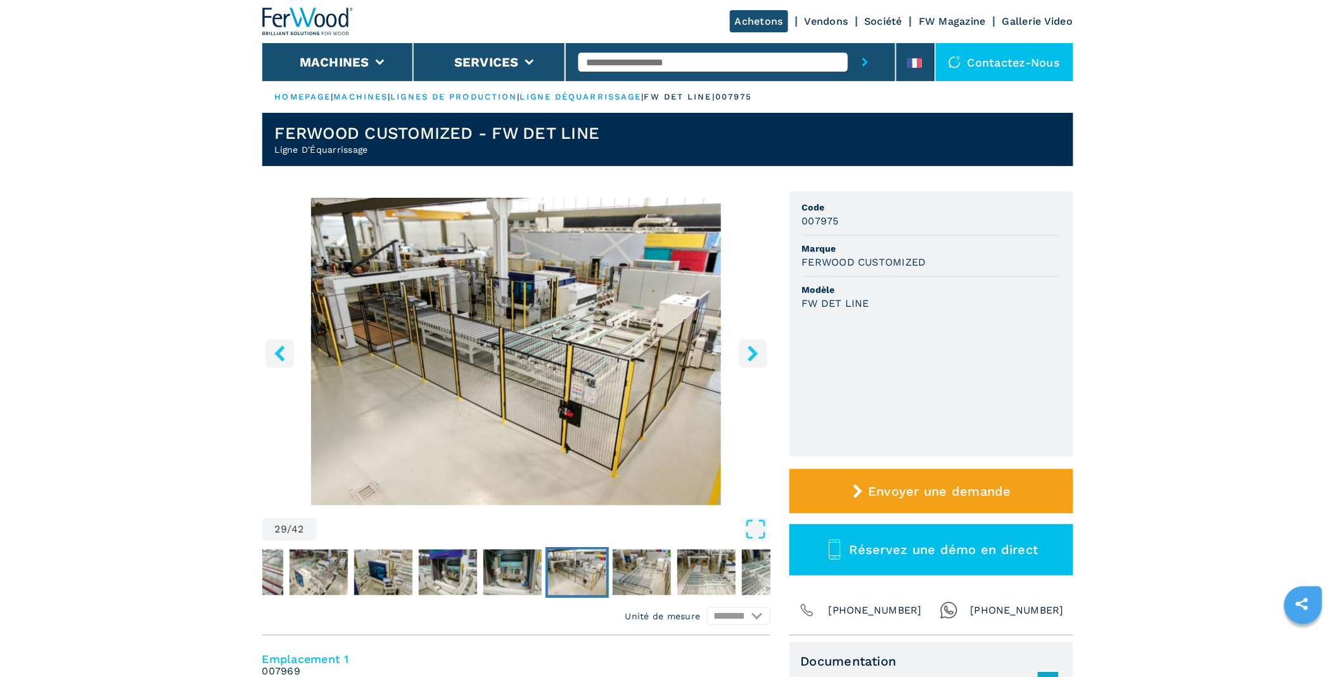
click at [754, 355] on icon "right-button" at bounding box center [753, 353] width 10 height 16
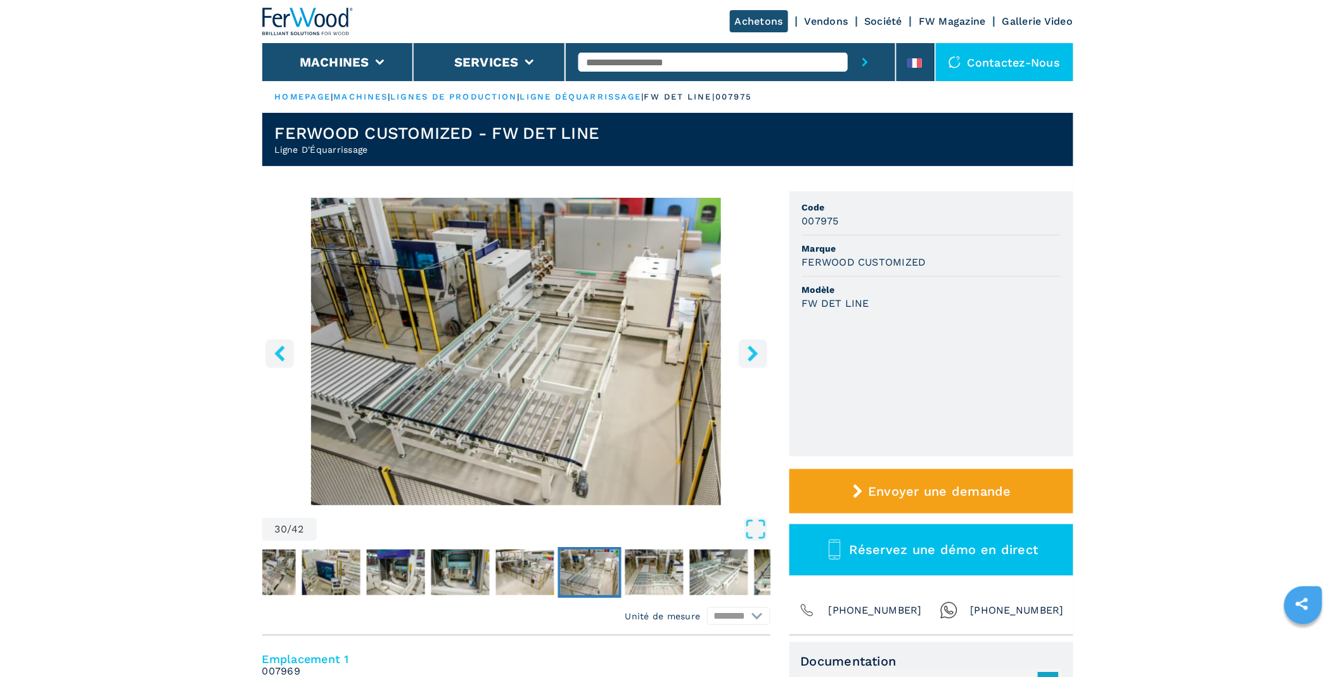
click at [754, 355] on icon "right-button" at bounding box center [753, 353] width 10 height 16
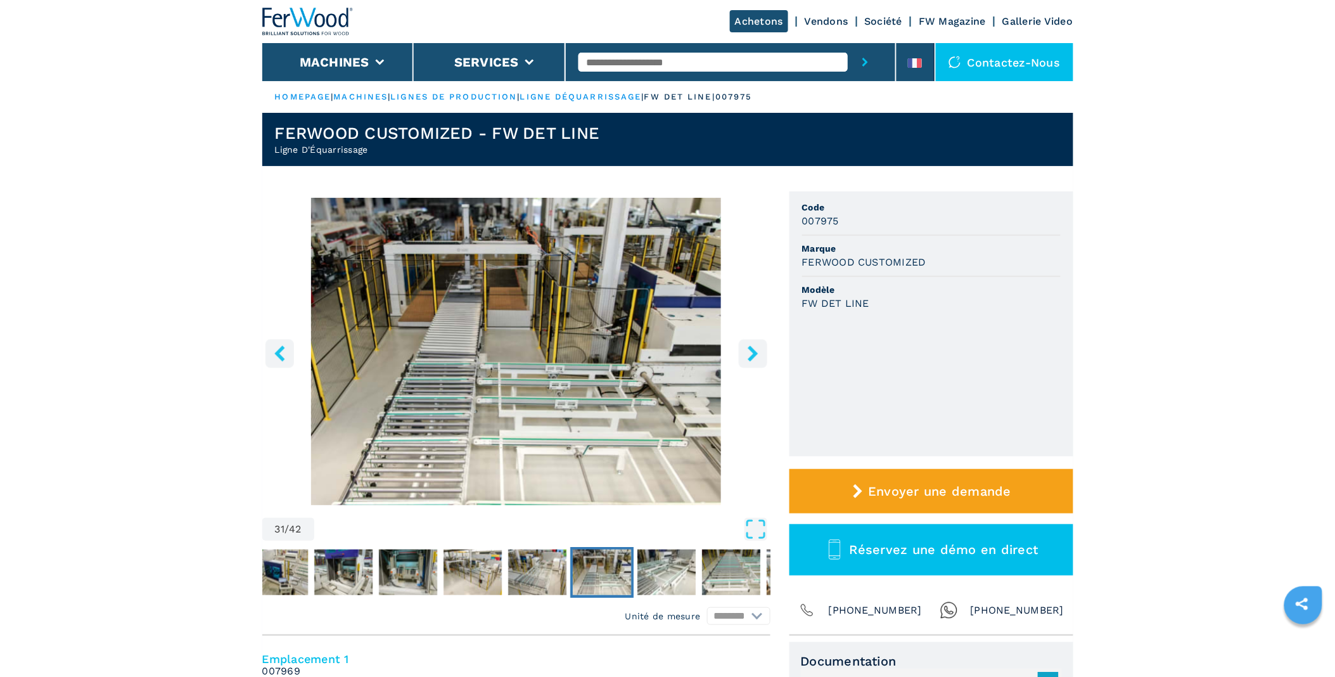
click at [754, 355] on icon "right-button" at bounding box center [753, 353] width 10 height 16
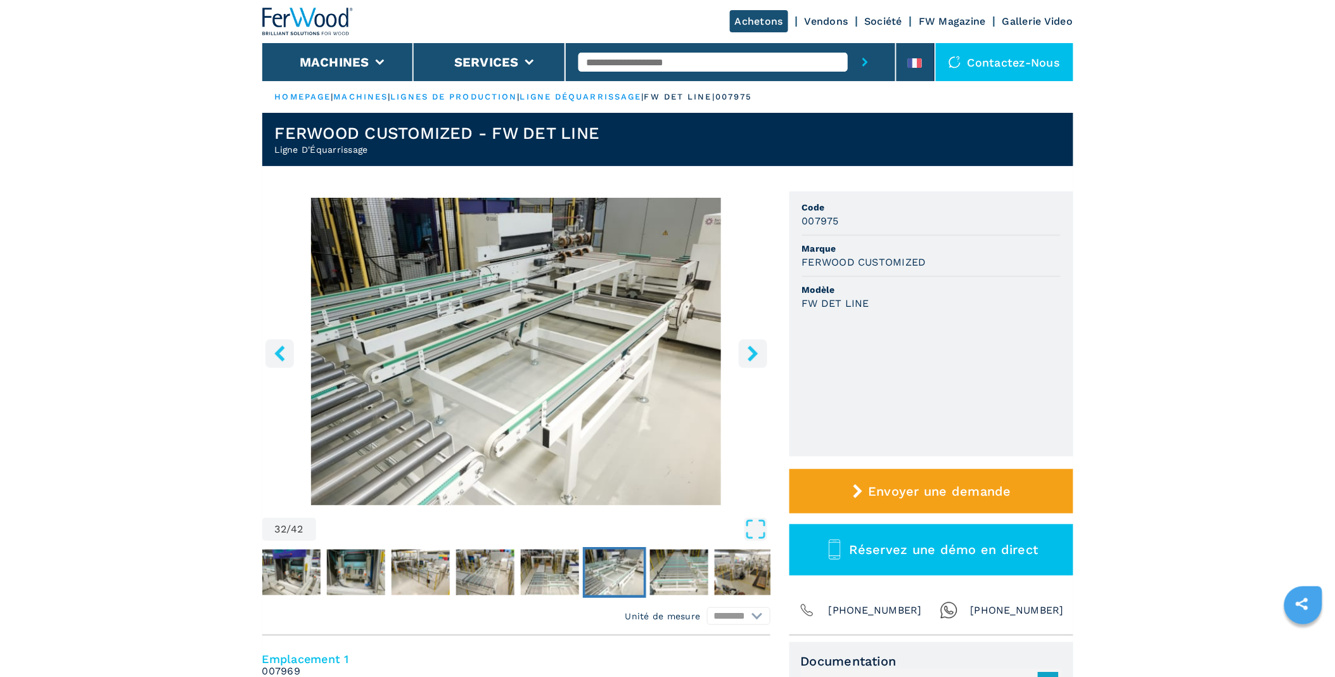
click at [754, 355] on icon "right-button" at bounding box center [753, 353] width 10 height 16
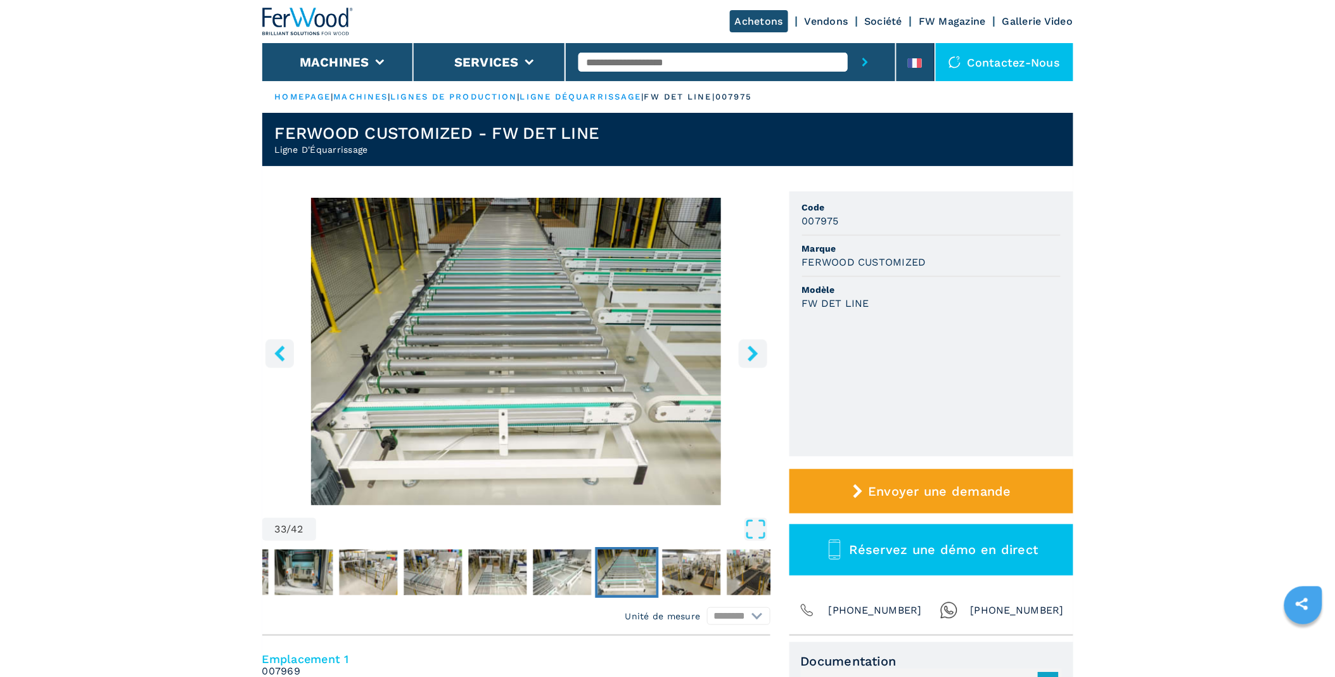
click at [754, 355] on icon "right-button" at bounding box center [753, 353] width 10 height 16
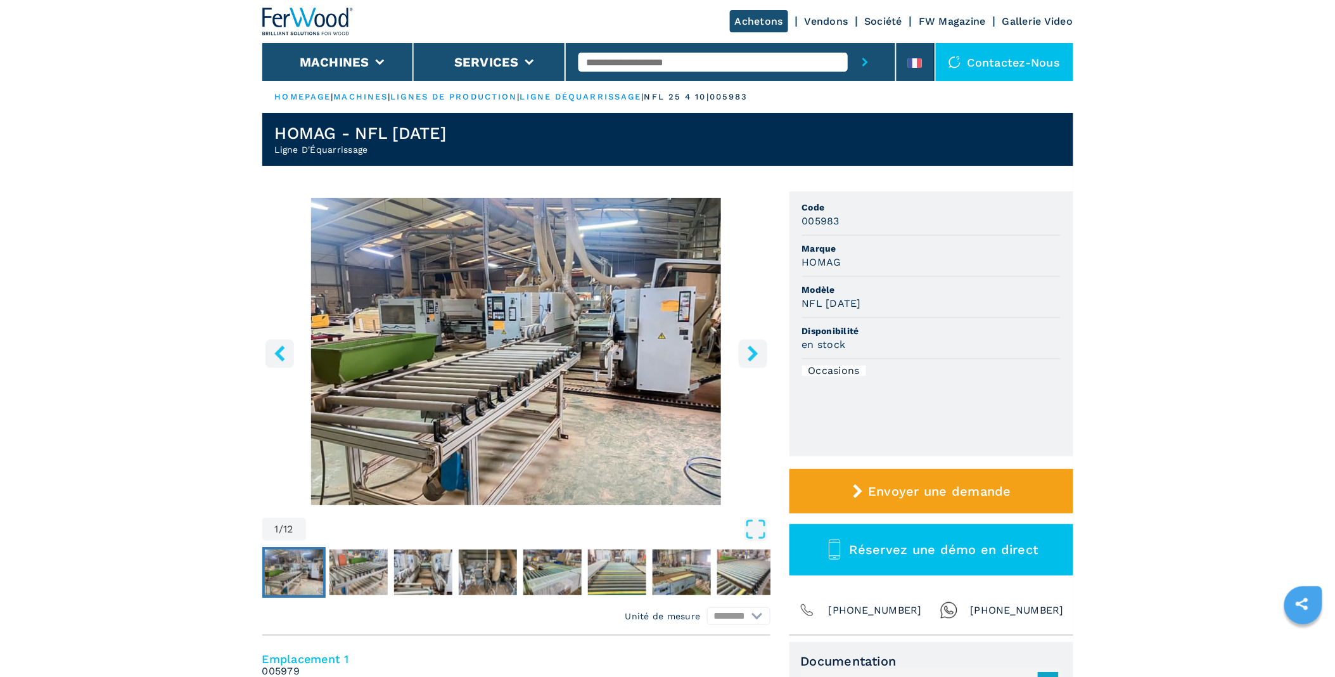
click at [754, 348] on icon "right-button" at bounding box center [753, 353] width 16 height 16
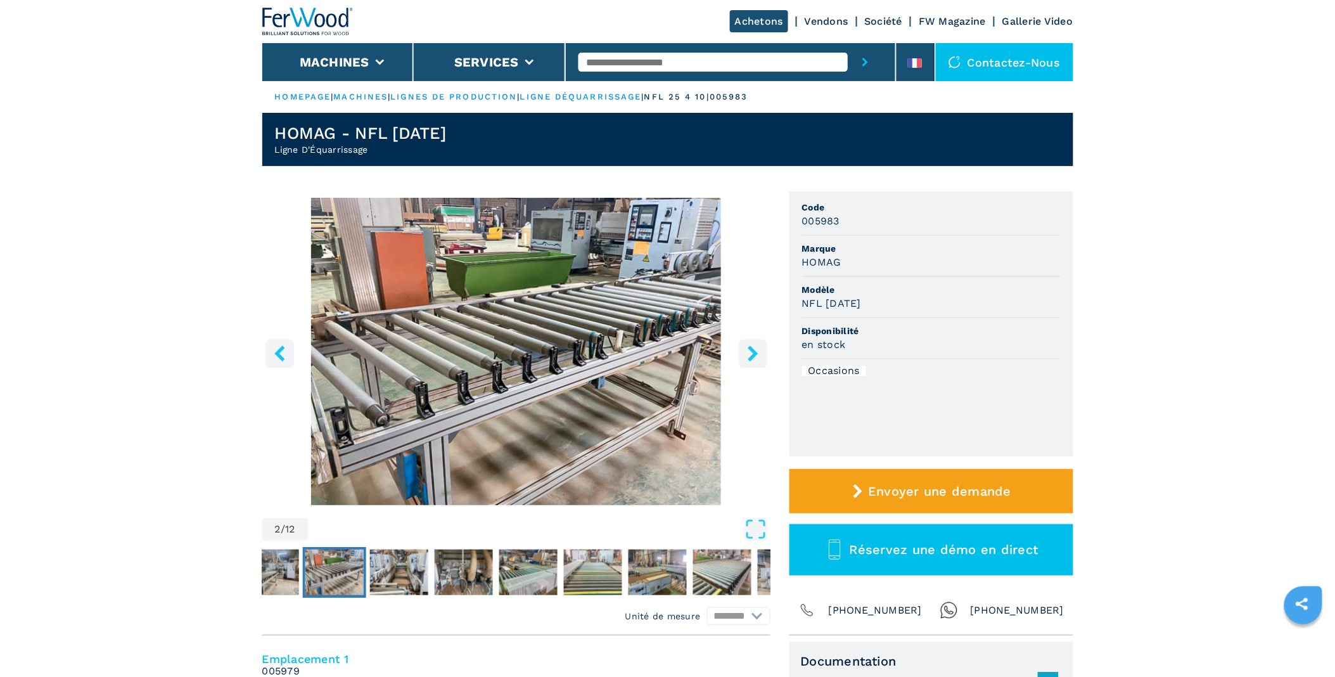
click at [754, 348] on icon "right-button" at bounding box center [753, 353] width 16 height 16
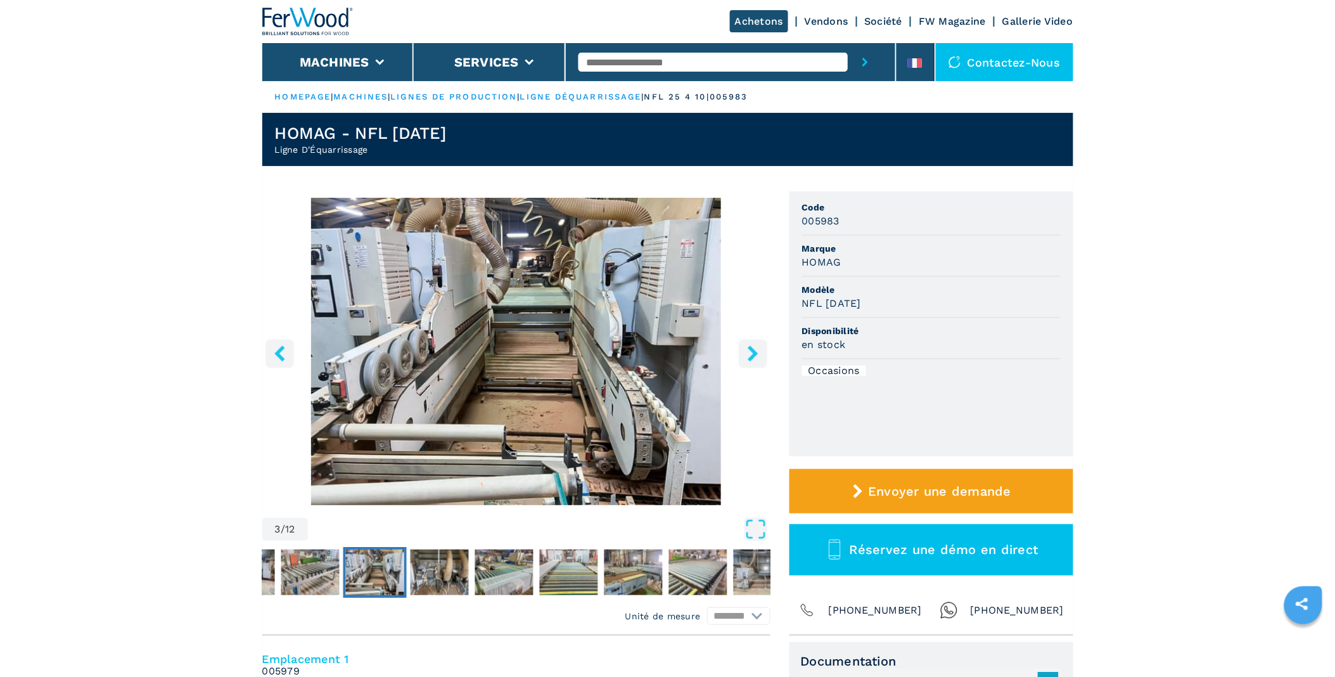
click at [754, 348] on icon "right-button" at bounding box center [753, 353] width 16 height 16
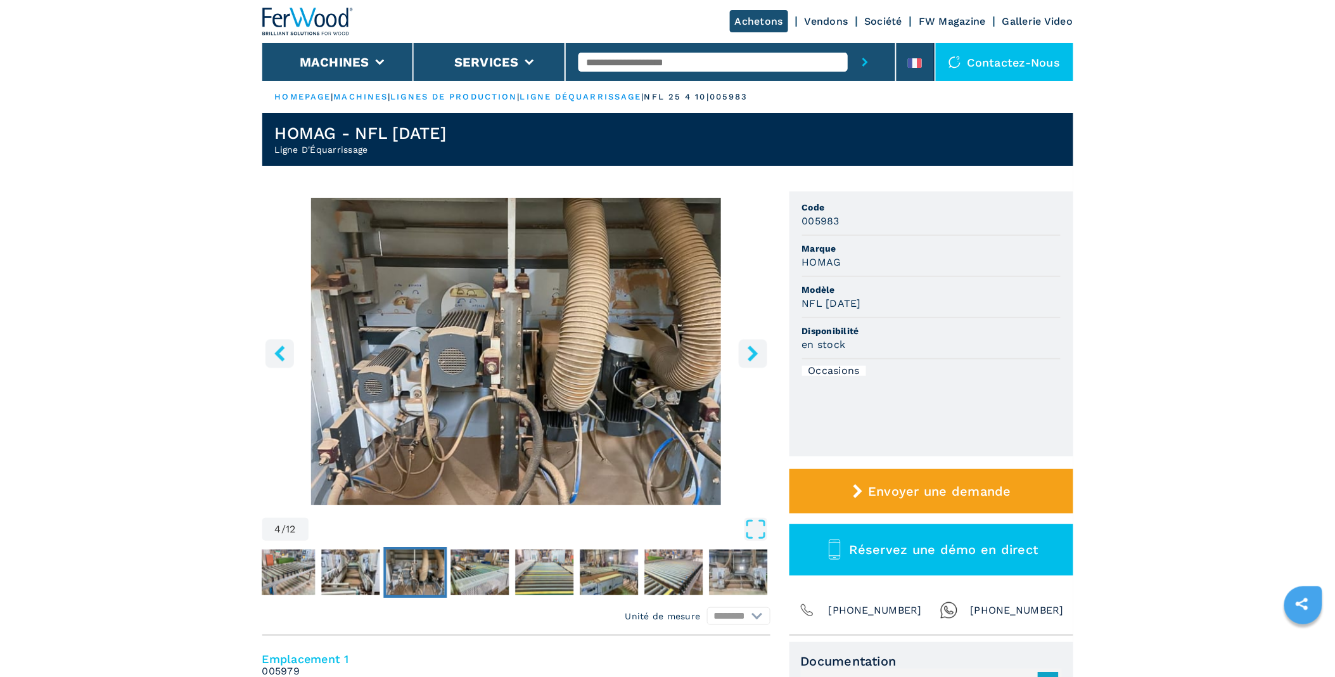
click at [754, 348] on icon "right-button" at bounding box center [753, 353] width 16 height 16
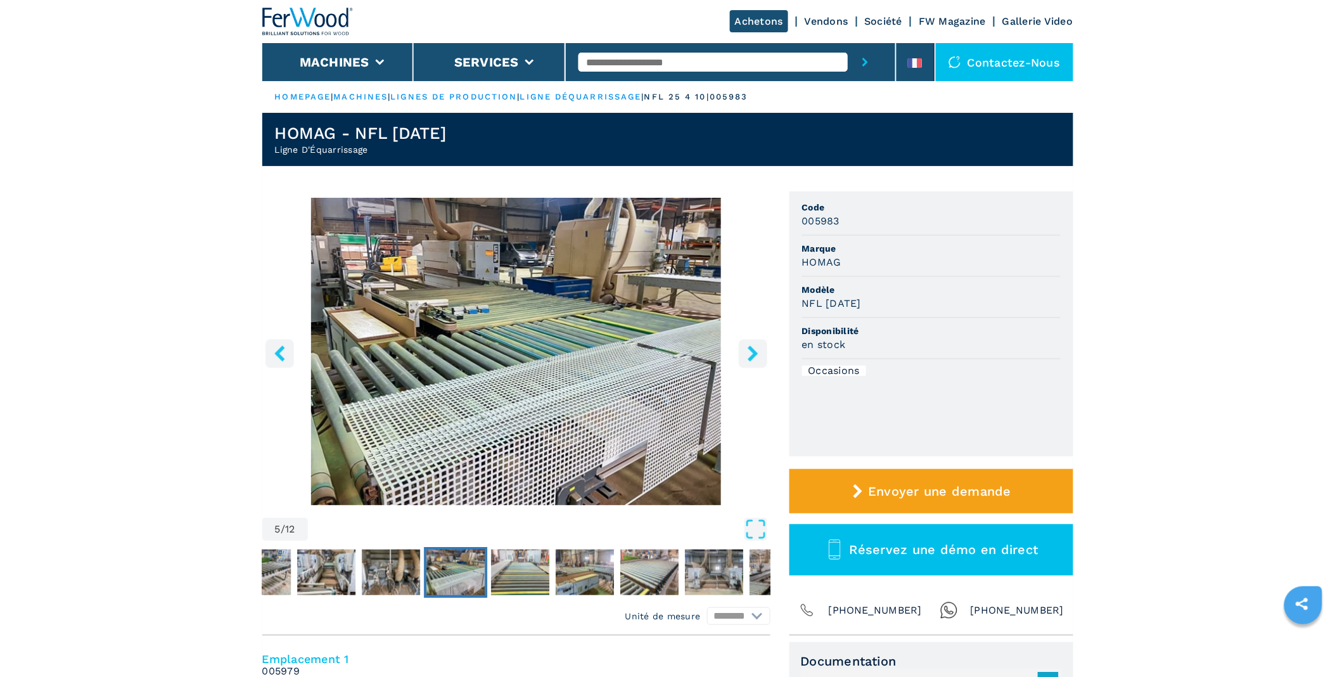
click at [754, 348] on icon "right-button" at bounding box center [753, 353] width 16 height 16
drag, startPoint x: 744, startPoint y: 584, endPoint x: 649, endPoint y: 580, distance: 95.1
click at [514, 585] on nav "Thumbnail Navigation" at bounding box center [419, 572] width 508 height 51
click at [755, 559] on img "Go to Slide 10" at bounding box center [779, 572] width 58 height 46
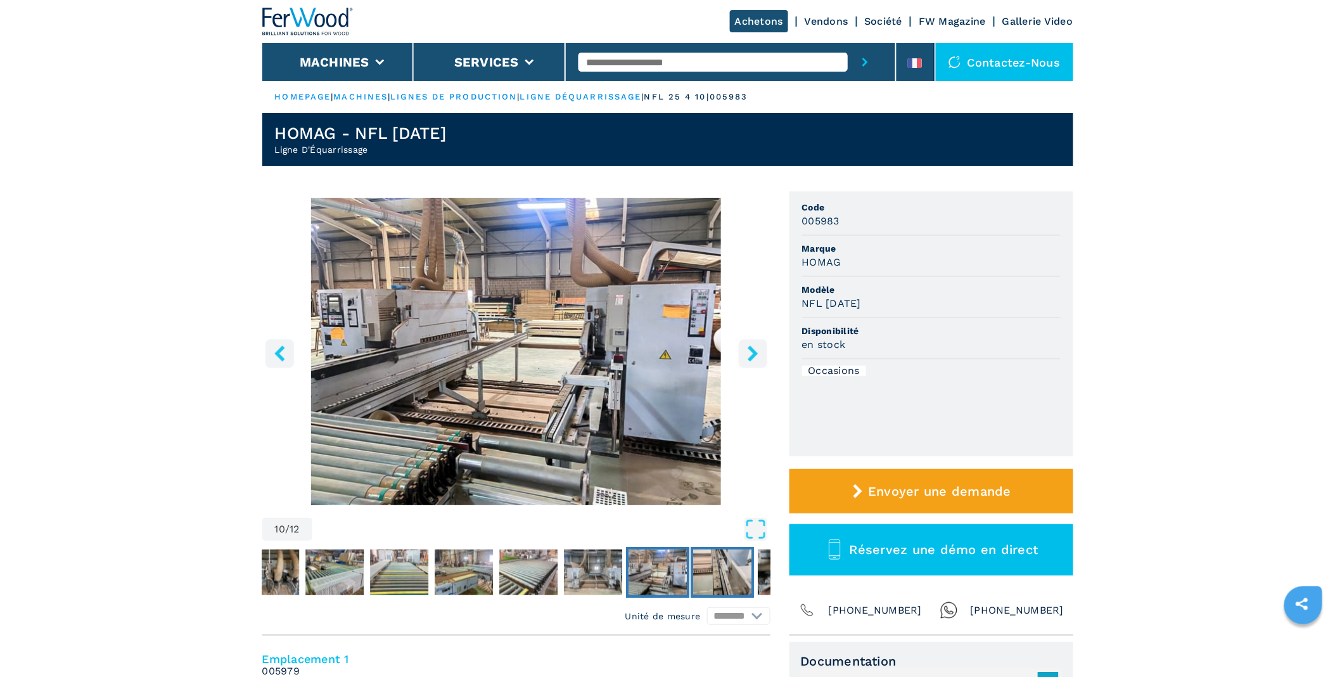
click at [727, 568] on img "Go to Slide 11" at bounding box center [722, 572] width 58 height 46
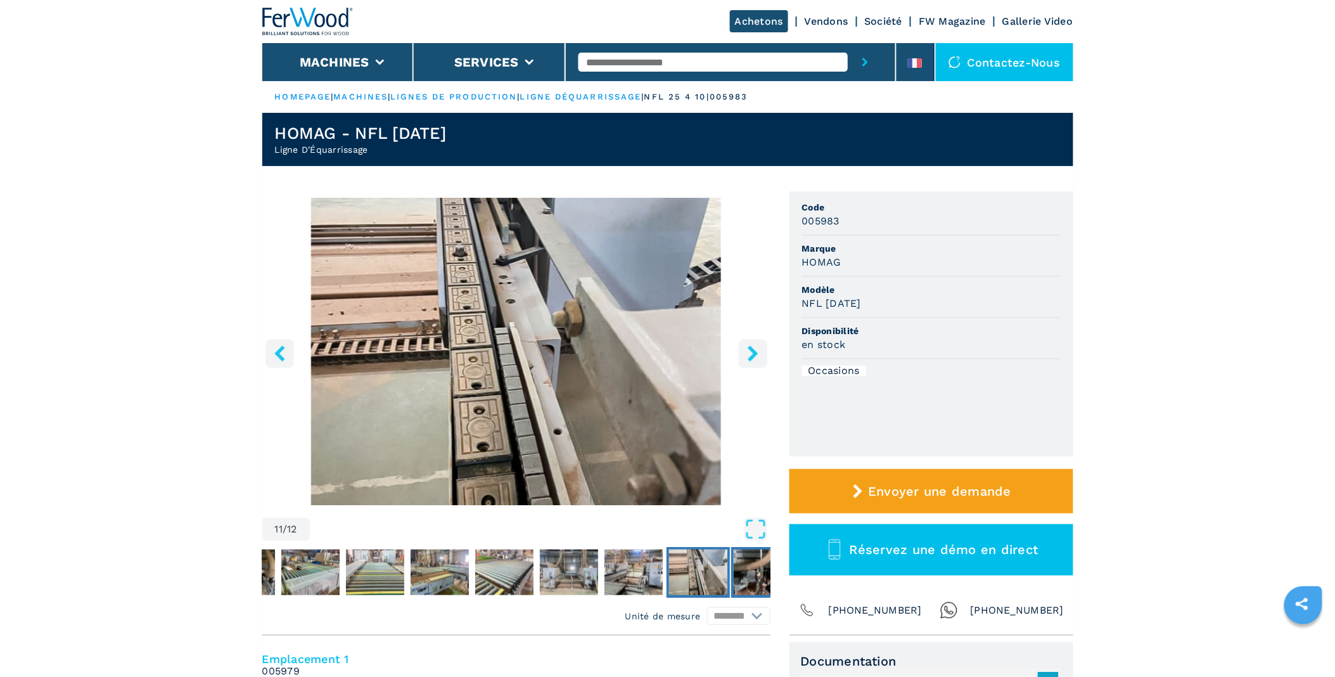
click at [748, 564] on img "Go to Slide 12" at bounding box center [763, 572] width 58 height 46
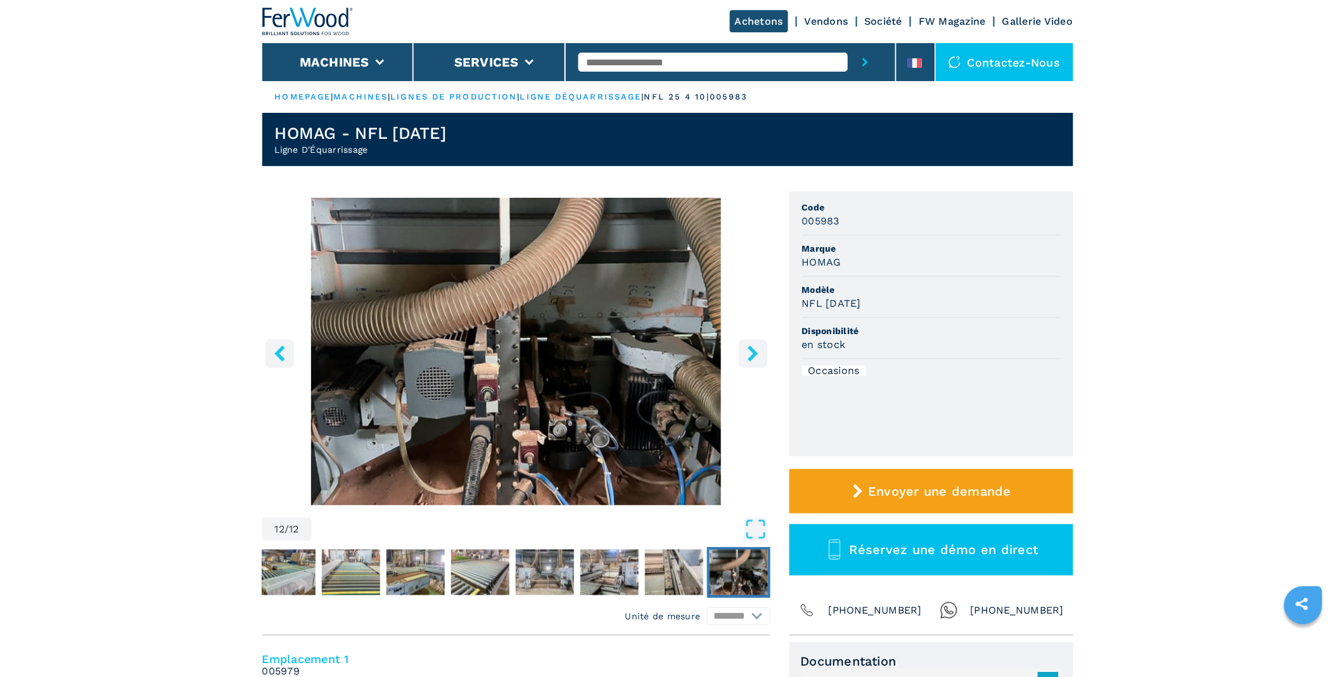
click at [750, 564] on img "Go to Slide 12" at bounding box center [739, 572] width 58 height 46
click at [672, 570] on img "Go to Slide 11" at bounding box center [674, 572] width 58 height 46
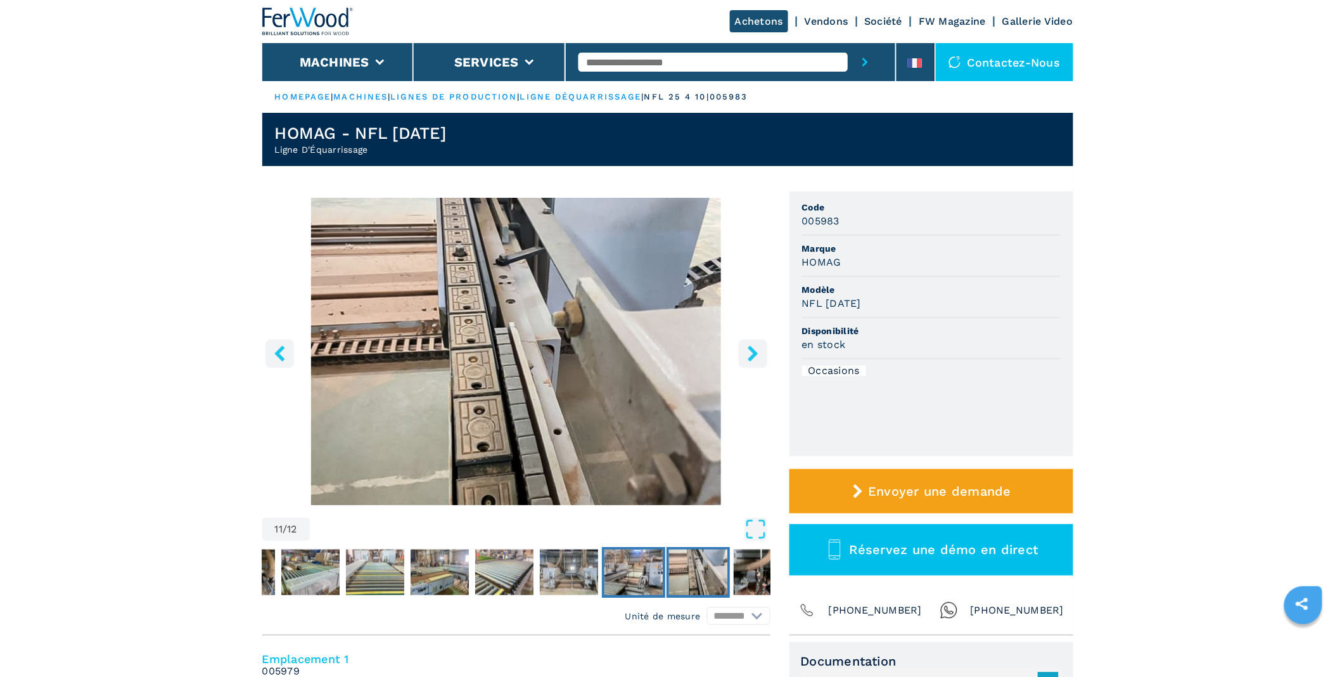
click at [630, 566] on img "Go to Slide 10" at bounding box center [633, 572] width 58 height 46
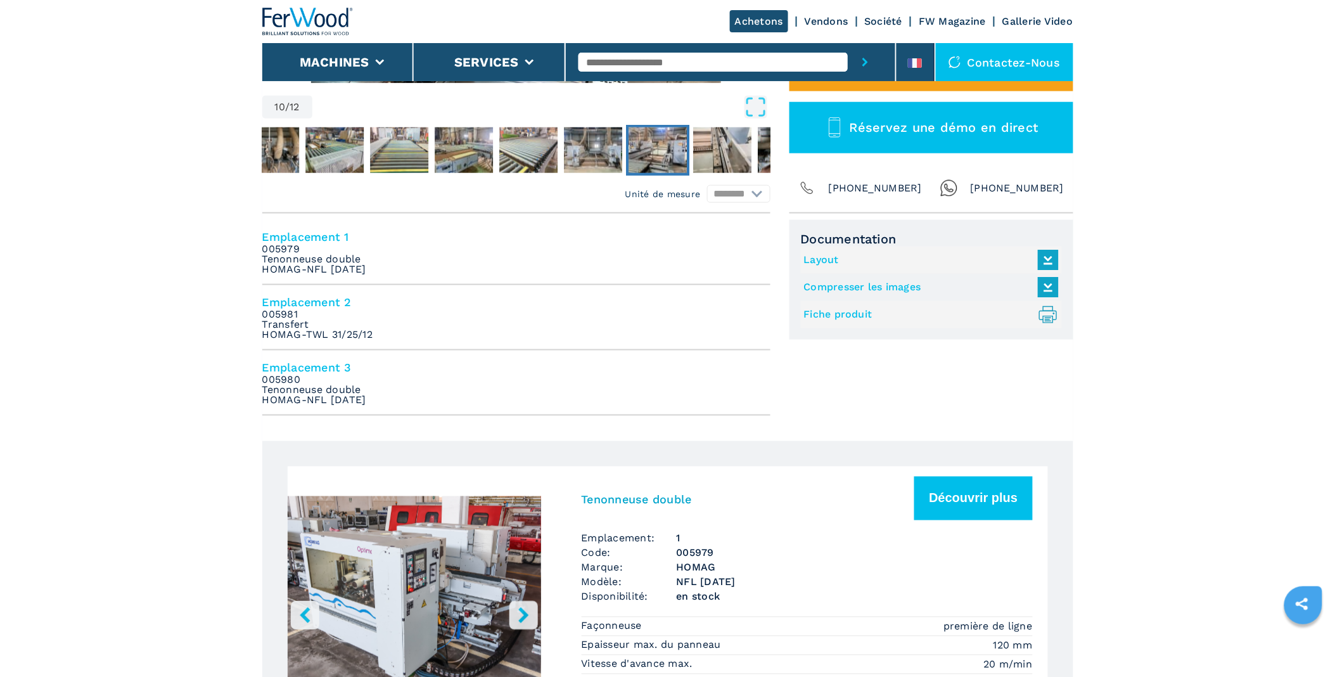
scroll to position [141, 0]
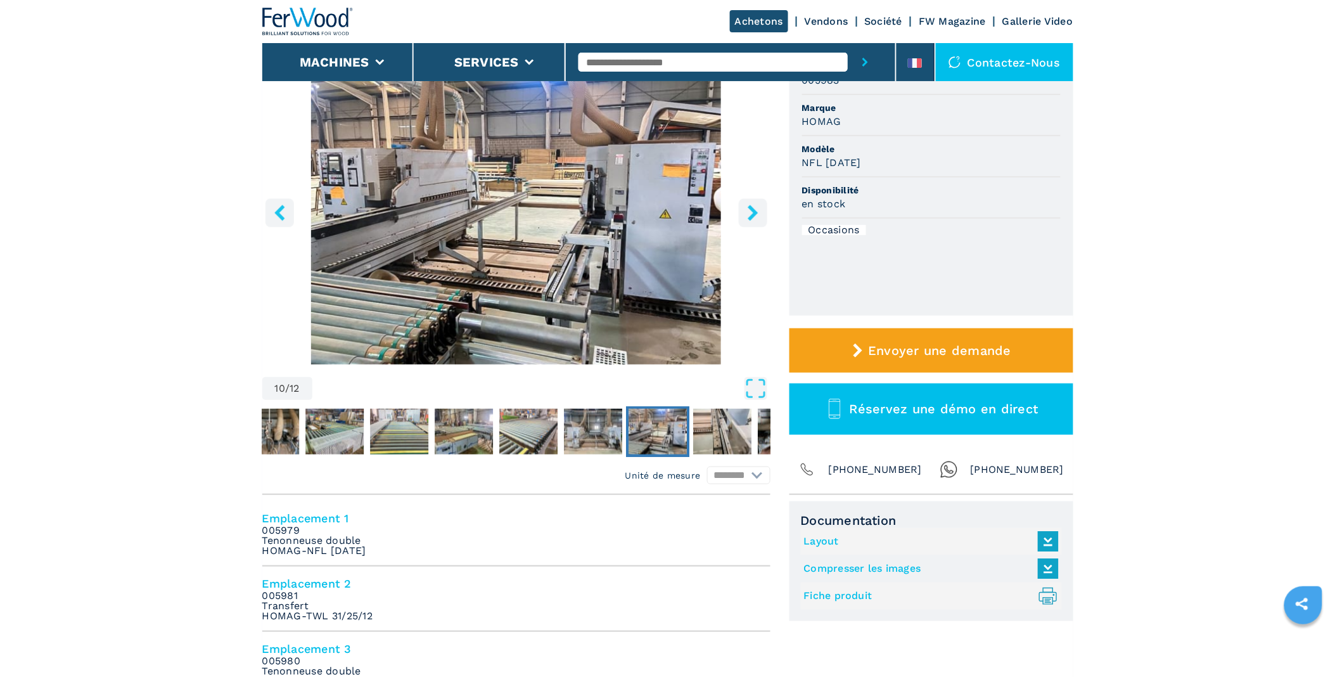
click at [744, 219] on button "right-button" at bounding box center [753, 212] width 29 height 29
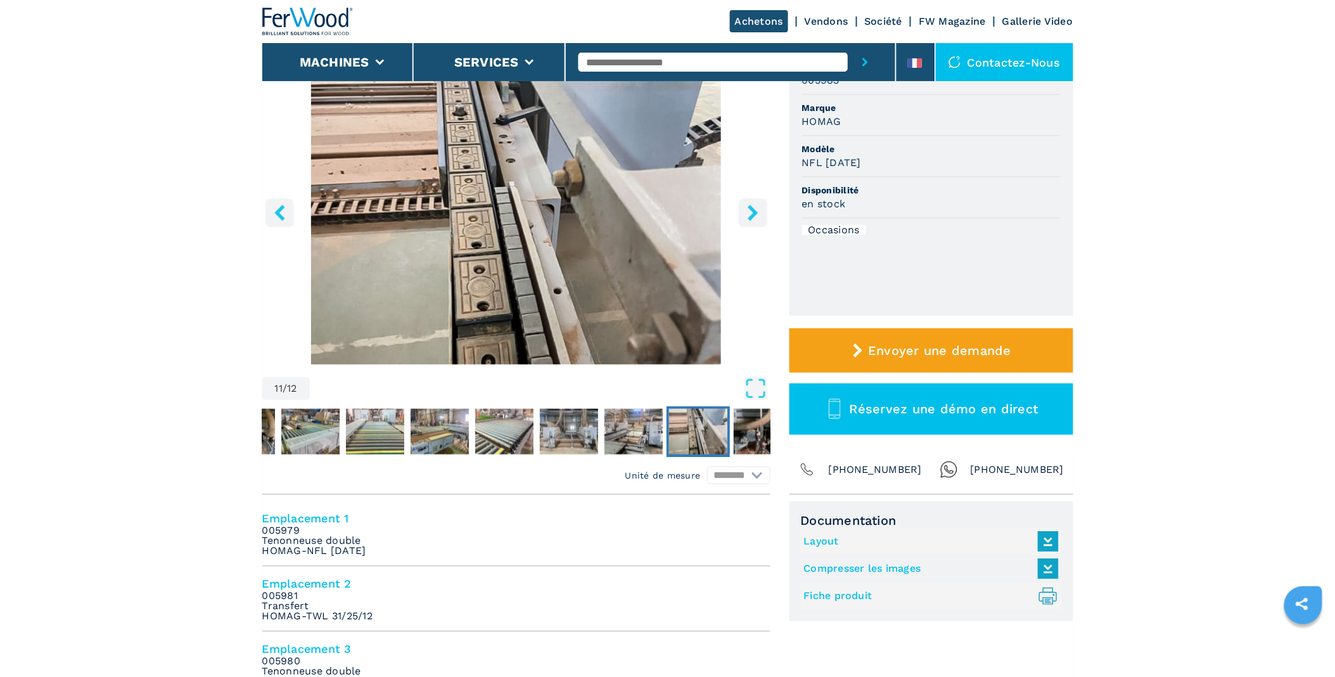
click at [744, 219] on button "right-button" at bounding box center [753, 212] width 29 height 29
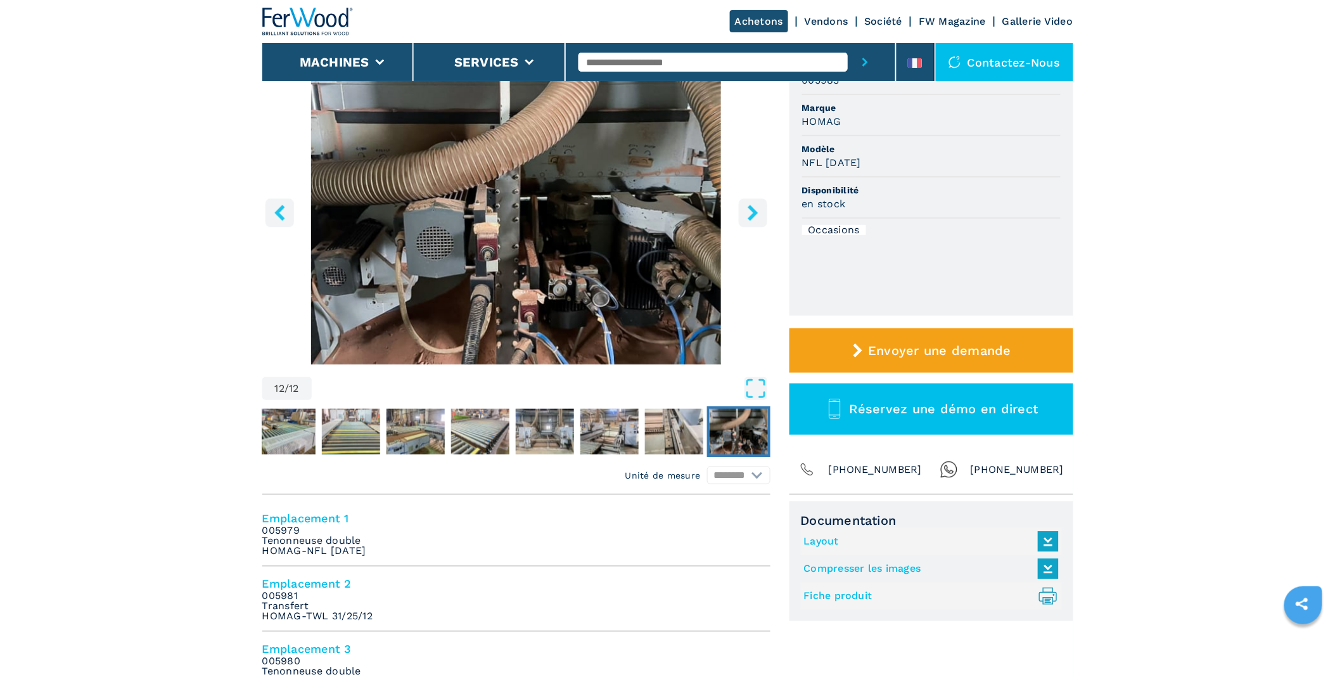
click at [744, 219] on button "right-button" at bounding box center [753, 212] width 29 height 29
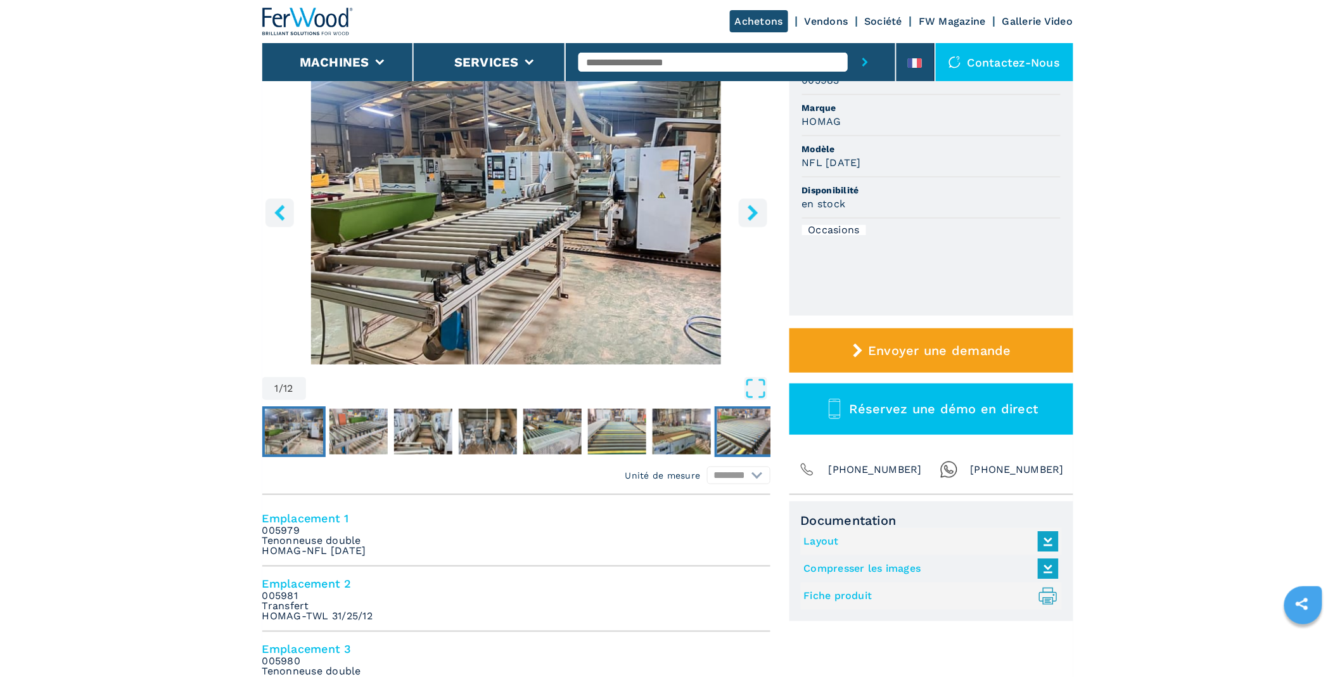
click at [718, 445] on img "Go to Slide 8" at bounding box center [746, 432] width 58 height 46
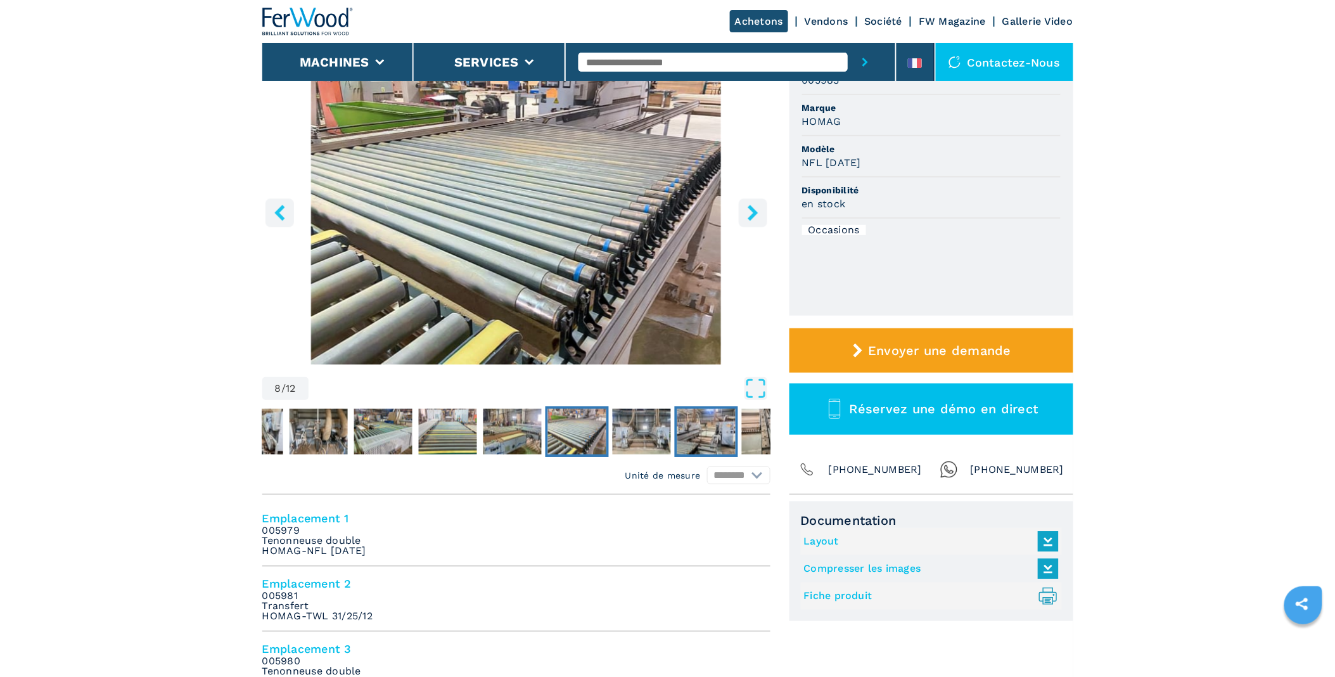
click at [720, 442] on img "Go to Slide 10" at bounding box center [706, 432] width 58 height 46
click at [741, 435] on img "Go to Slide 11" at bounding box center [770, 432] width 58 height 46
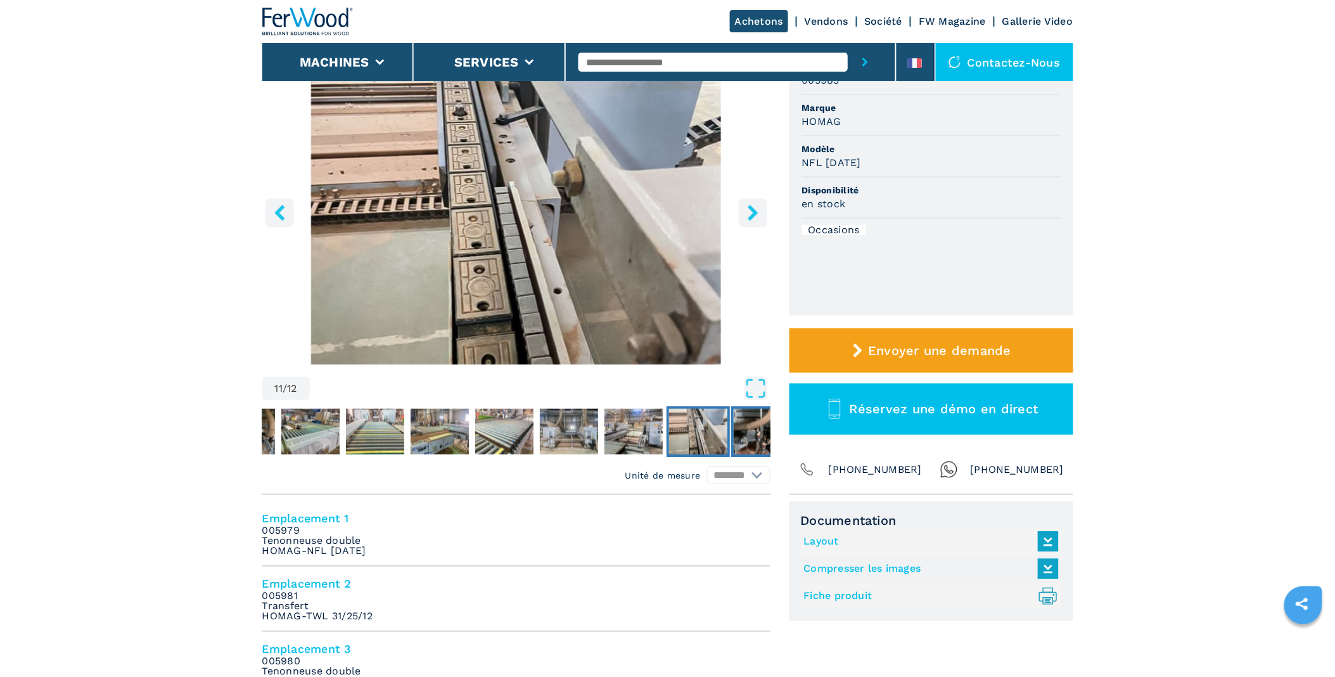
click at [743, 434] on img "Go to Slide 12" at bounding box center [763, 432] width 58 height 46
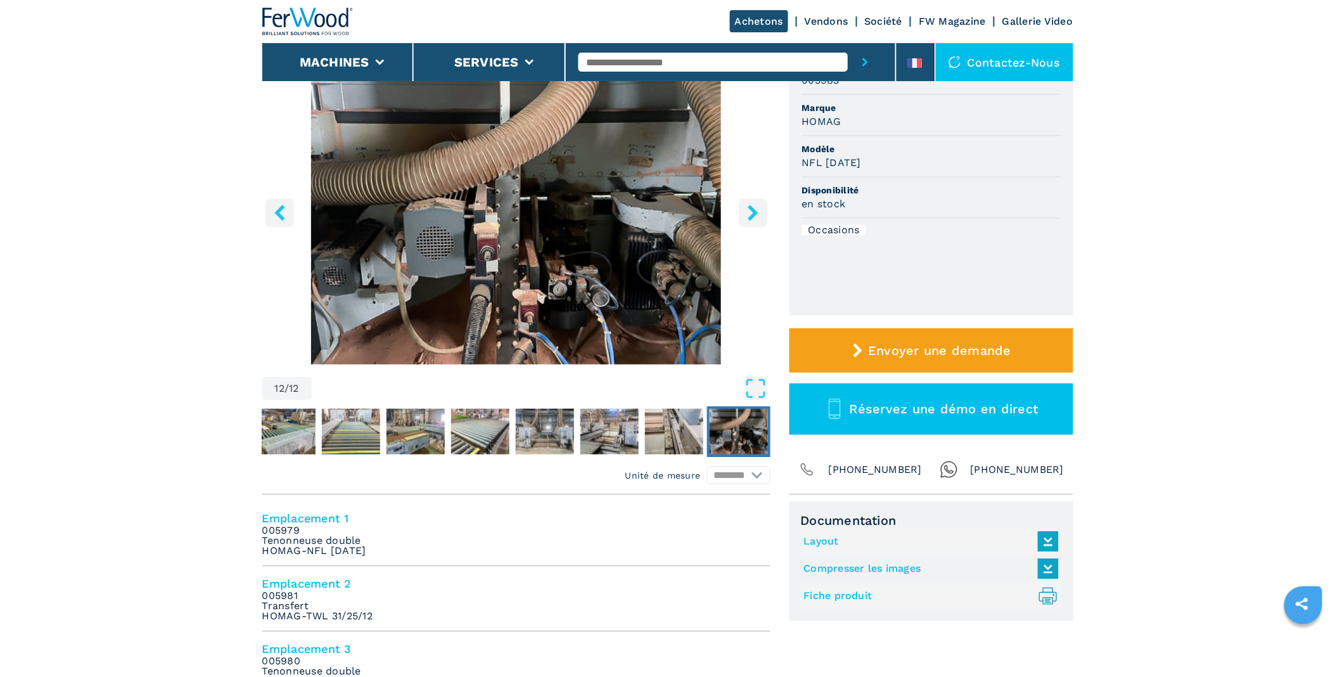
click at [751, 437] on img "Go to Slide 12" at bounding box center [739, 432] width 58 height 46
click at [746, 201] on button "right-button" at bounding box center [753, 212] width 29 height 29
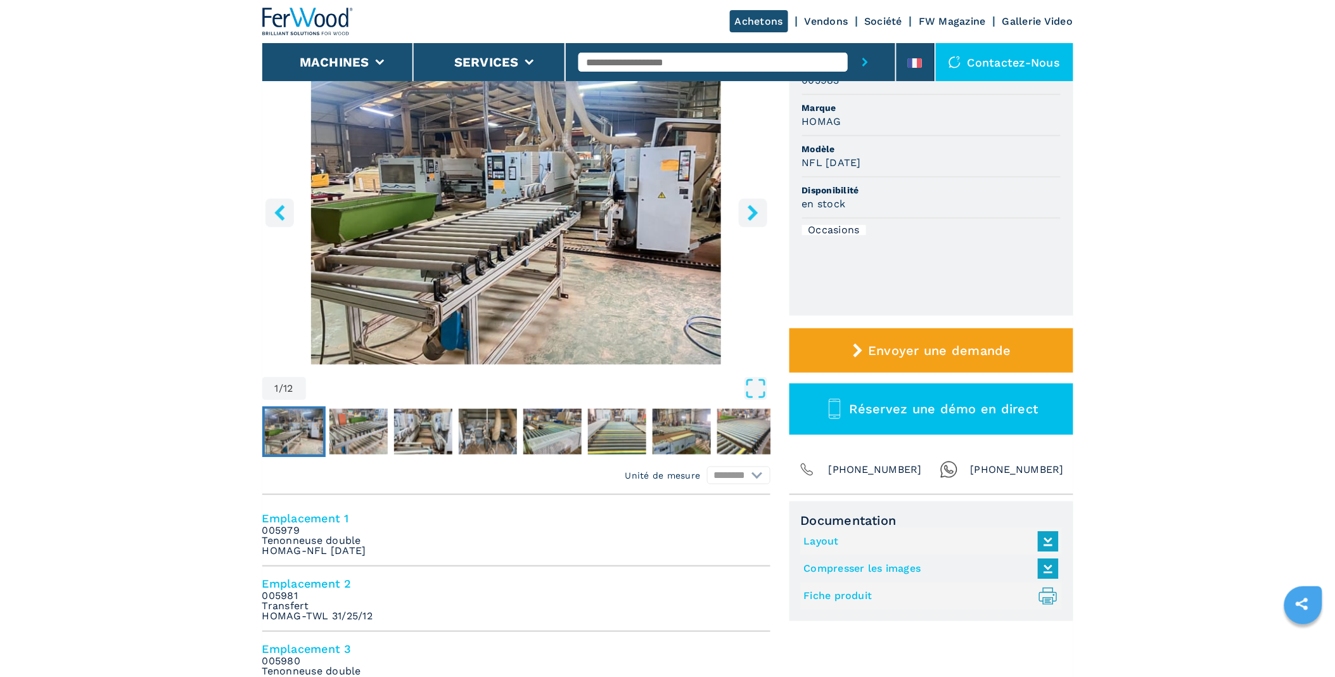
click at [1048, 548] on icon at bounding box center [1048, 541] width 27 height 27
